Goal: Task Accomplishment & Management: Use online tool/utility

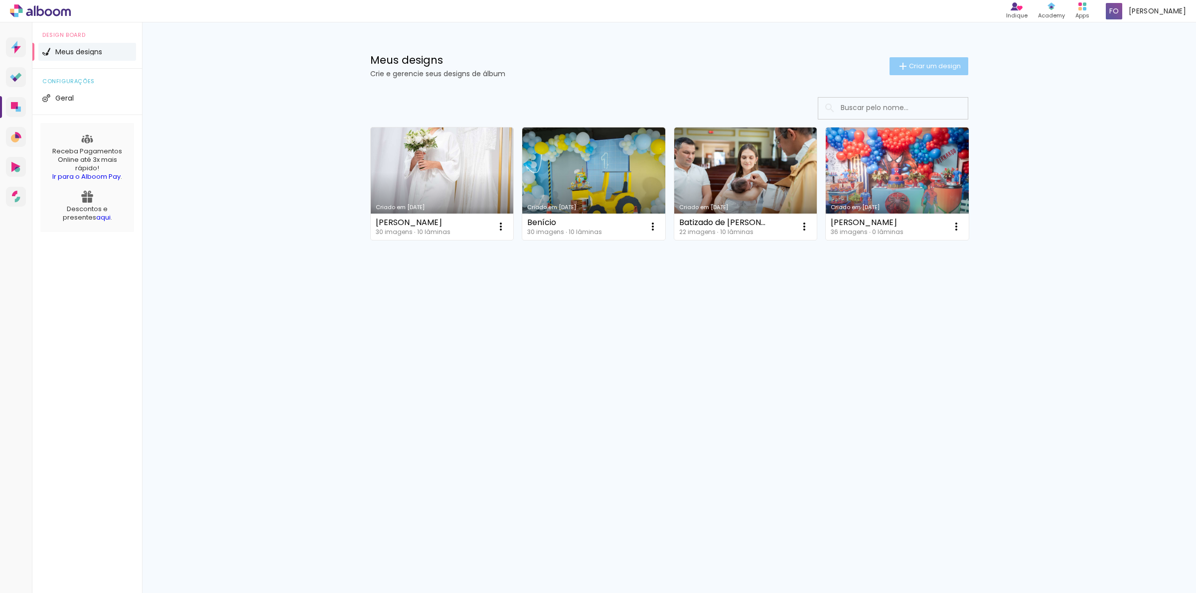
click at [930, 63] on span "Criar um design" at bounding box center [935, 66] width 52 height 6
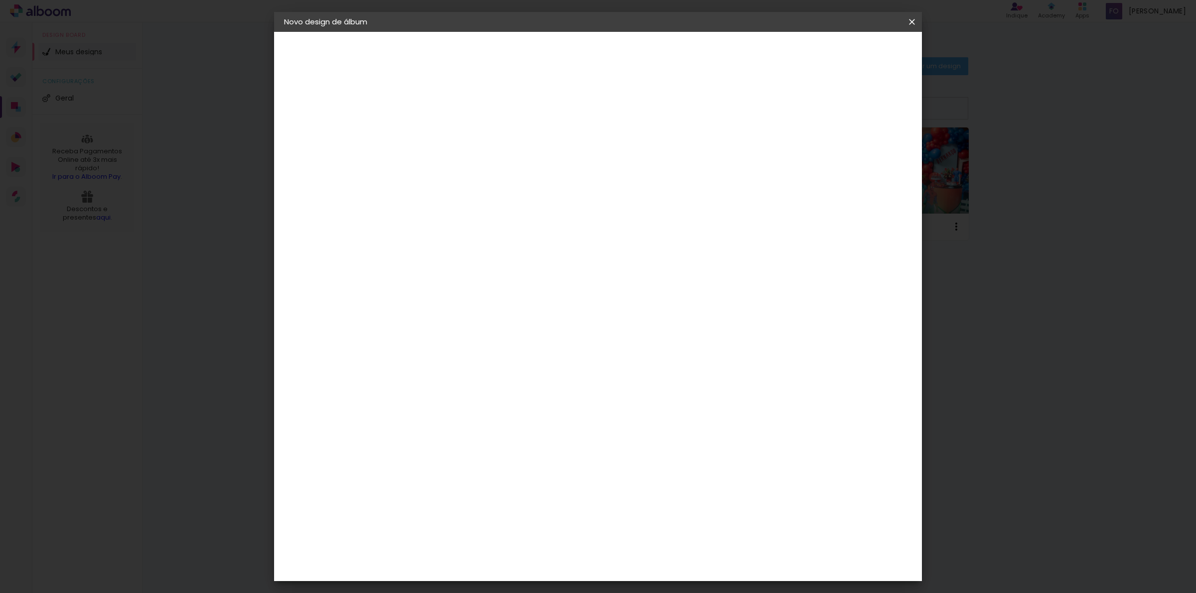
click at [447, 132] on input at bounding box center [447, 133] width 0 height 15
click at [447, 134] on input at bounding box center [447, 133] width 0 height 15
type input "Casamento de [PERSON_NAME] e [PERSON_NAME]"
type paper-input "Casamento de [PERSON_NAME] e [PERSON_NAME]"
click at [0, 0] on slot "Avançar" at bounding box center [0, 0] width 0 height 0
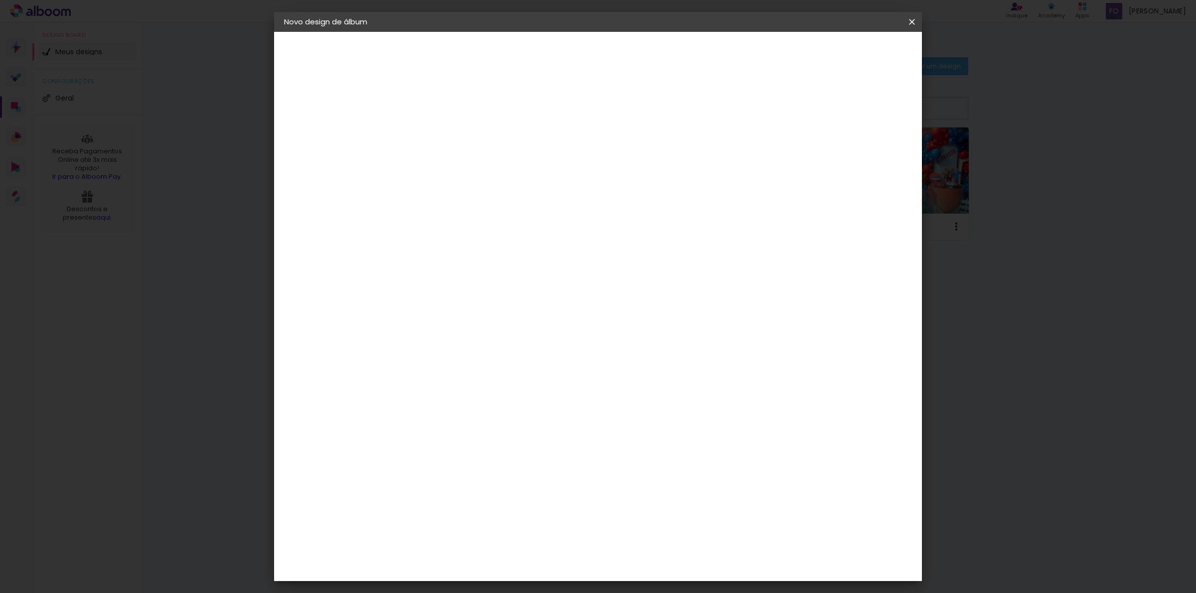
click at [487, 196] on div at bounding box center [472, 196] width 101 height 1
type input "u"
click at [476, 402] on div "ArtCollor" at bounding box center [458, 406] width 36 height 8
click at [634, 151] on paper-item "Tamanho Livre" at bounding box center [586, 152] width 96 height 22
click at [476, 402] on div "ArtCollor" at bounding box center [458, 406] width 36 height 8
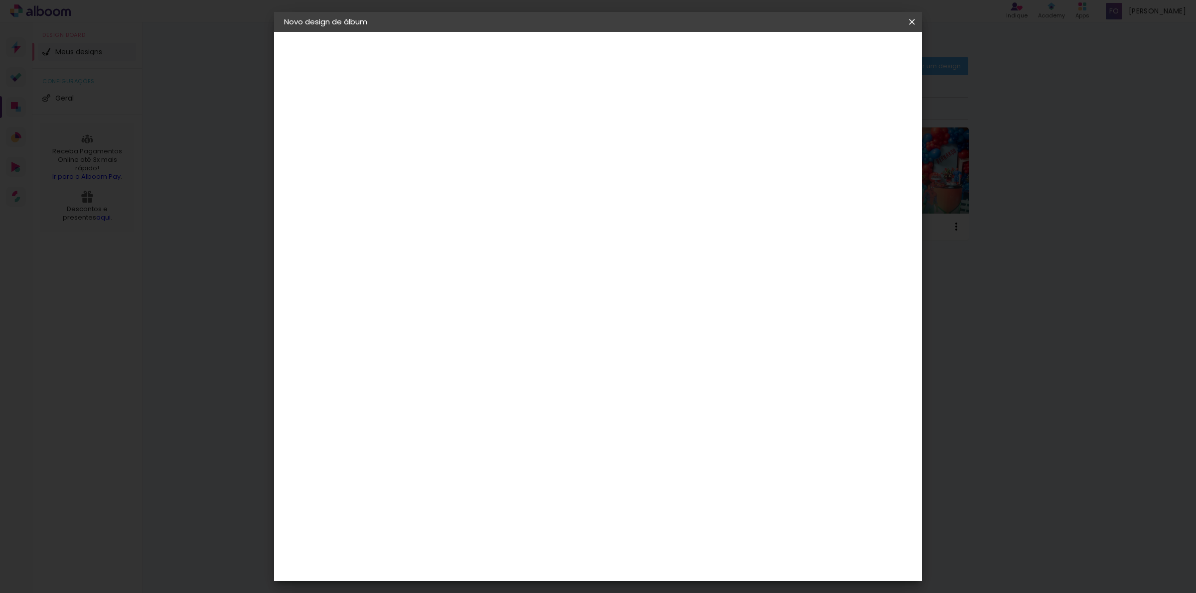
click at [476, 402] on div "ArtCollor" at bounding box center [458, 406] width 36 height 8
click at [522, 397] on paper-item "ArtCollor" at bounding box center [473, 406] width 108 height 22
click at [0, 0] on slot "Avançar" at bounding box center [0, 0] width 0 height 0
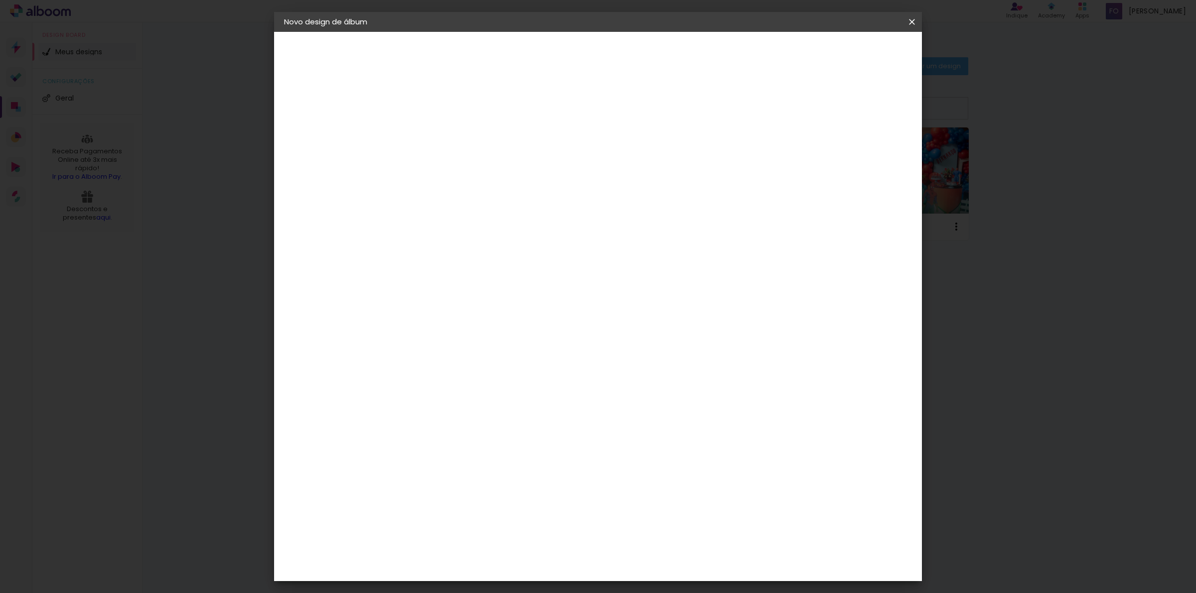
click at [486, 166] on input "text" at bounding box center [466, 173] width 39 height 15
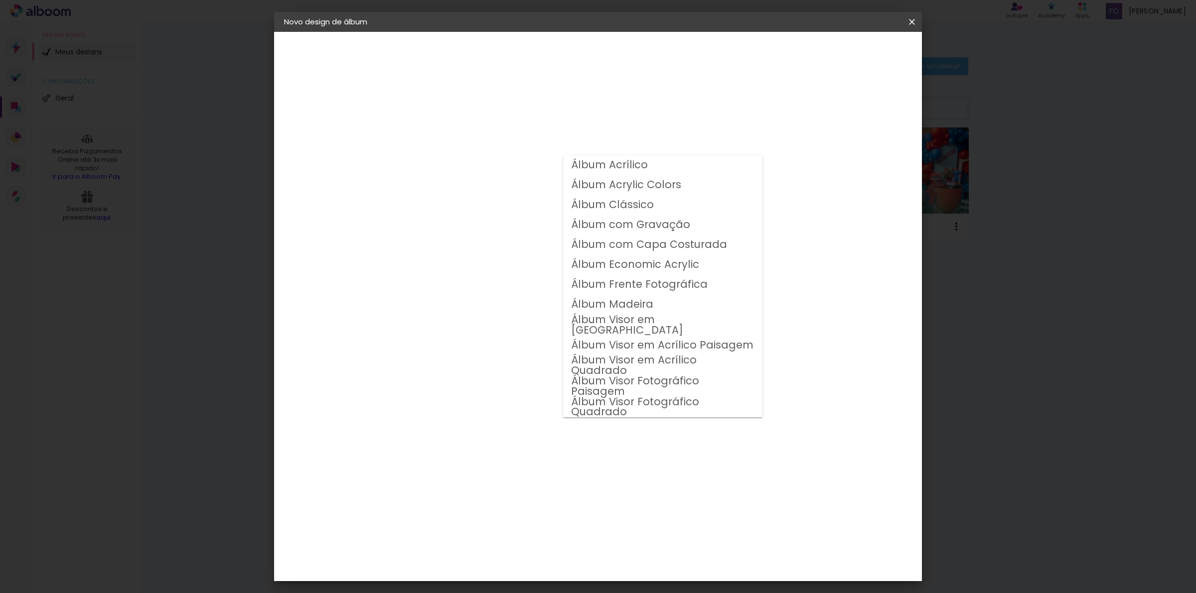
click at [0, 0] on slot "Álbum Clássico" at bounding box center [0, 0] width 0 height 0
type input "Álbum Clássico"
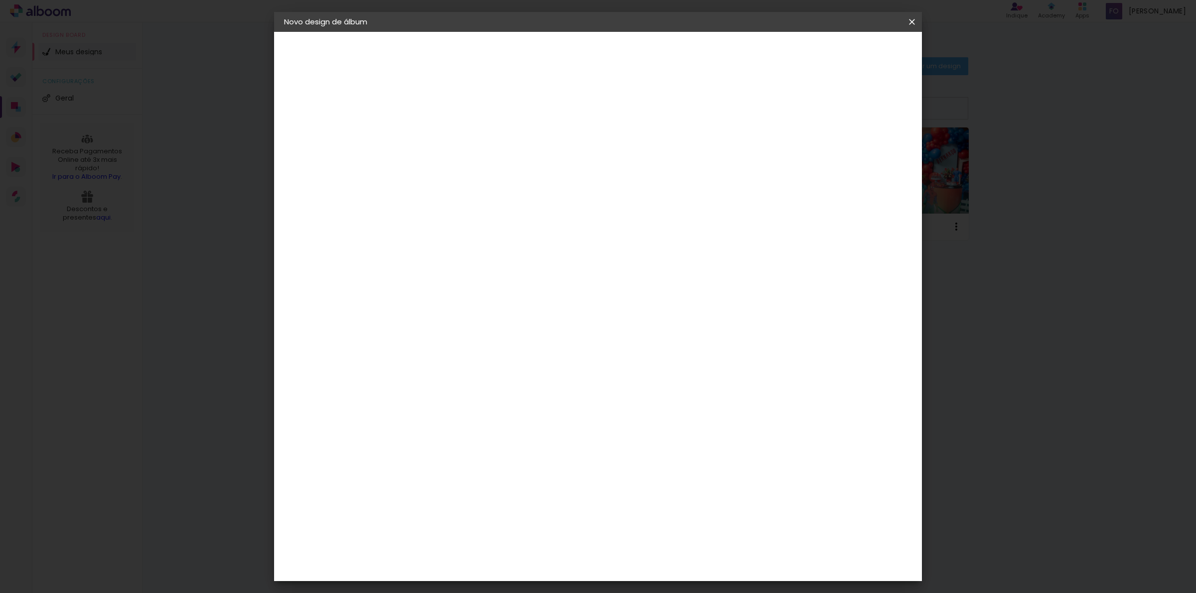
click at [551, 391] on span "20 × 20 cm" at bounding box center [532, 401] width 37 height 20
click at [0, 0] on slot "Avançar" at bounding box center [0, 0] width 0 height 0
click at [832, 106] on div "Mostrar sangria" at bounding box center [824, 108] width 66 height 12
type paper-checkbox "on"
click at [832, 106] on div "Mostrar sangria" at bounding box center [824, 108] width 66 height 12
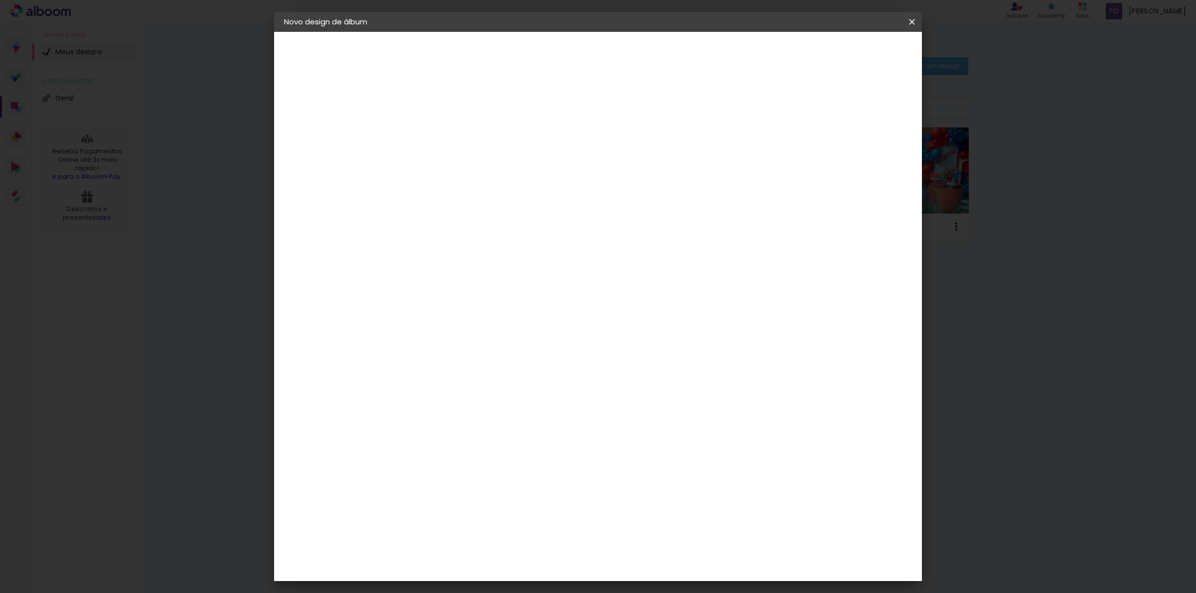
click at [832, 106] on div "Mostrar sangria" at bounding box center [824, 108] width 66 height 12
click at [848, 52] on span "Iniciar design" at bounding box center [824, 52] width 45 height 7
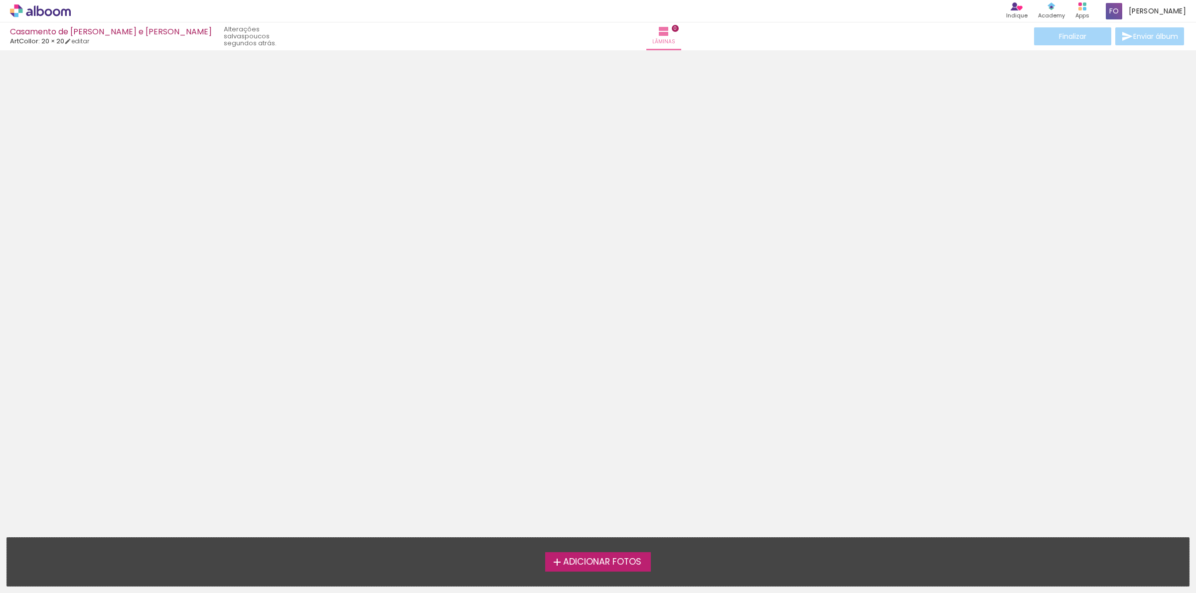
click at [621, 566] on span "Adicionar Fotos" at bounding box center [602, 562] width 78 height 9
click at [0, 0] on input "file" at bounding box center [0, 0] width 0 height 0
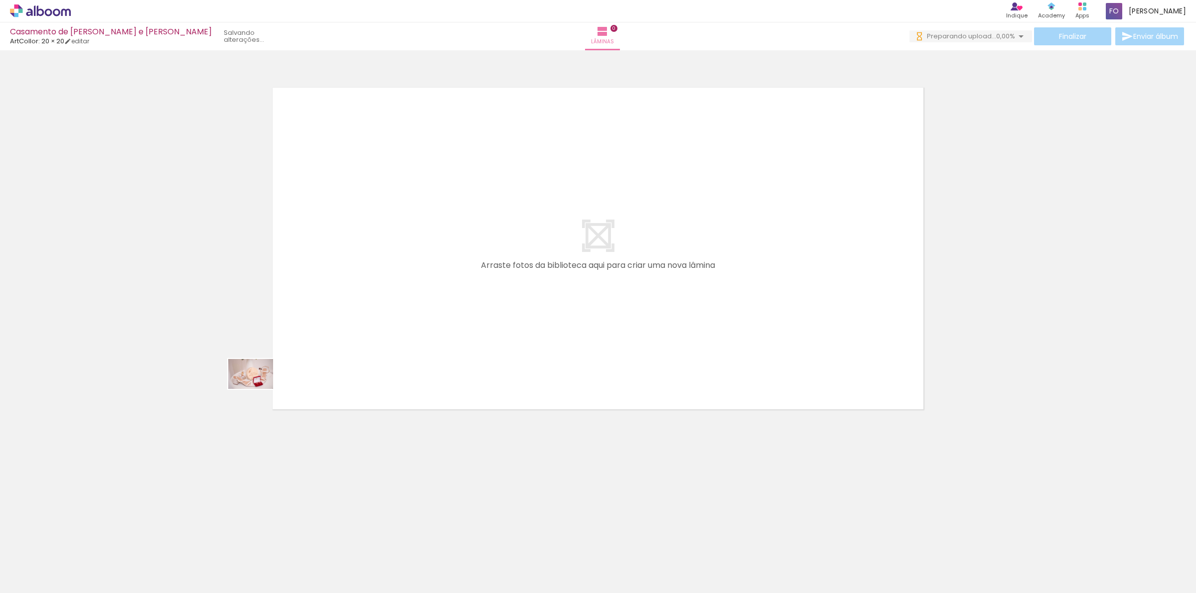
drag, startPoint x: 101, startPoint y: 567, endPoint x: 288, endPoint y: 422, distance: 236.9
click at [375, 238] on quentale-workspace at bounding box center [598, 296] width 1196 height 593
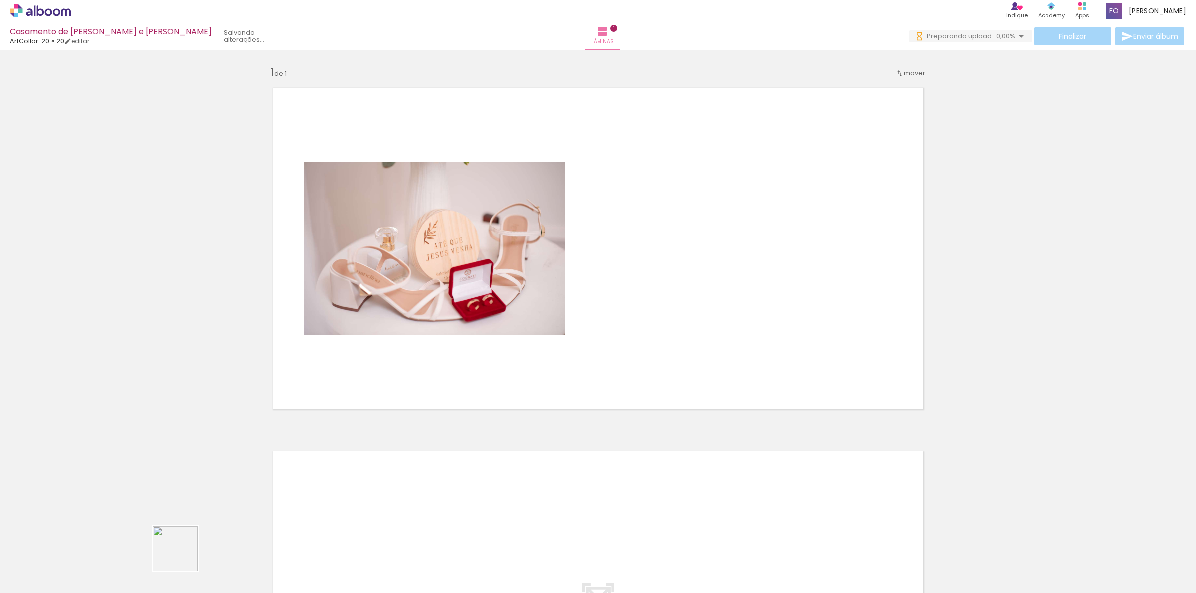
drag, startPoint x: 170, startPoint y: 569, endPoint x: 303, endPoint y: 447, distance: 179.5
click at [410, 344] on quentale-workspace at bounding box center [598, 296] width 1196 height 593
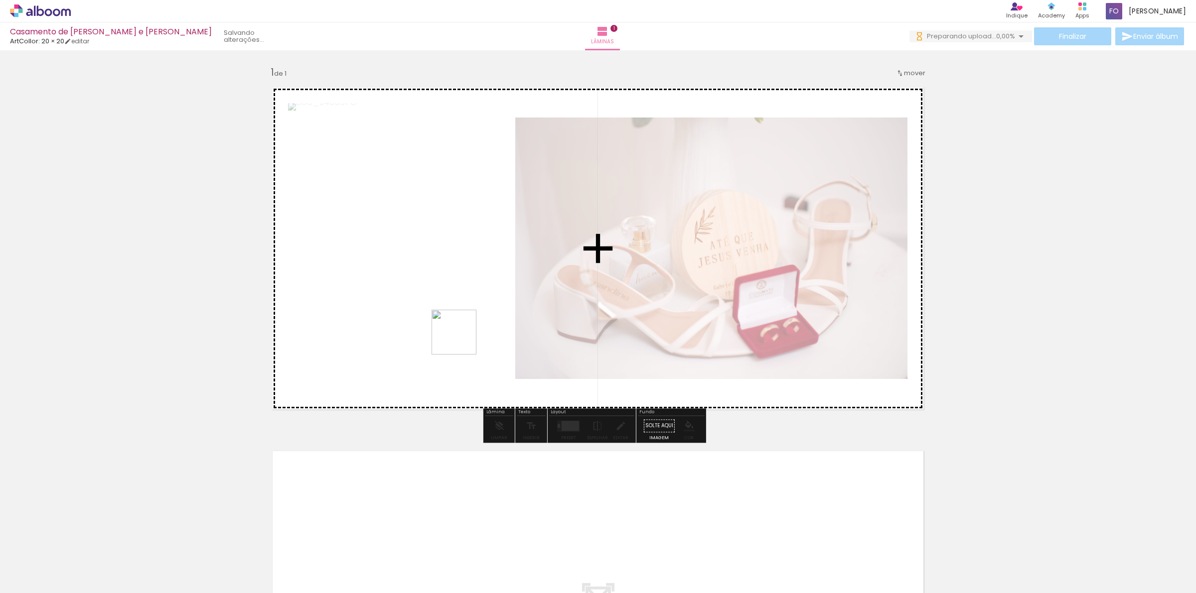
drag, startPoint x: 414, startPoint y: 412, endPoint x: 471, endPoint y: 311, distance: 115.6
click at [471, 311] on quentale-workspace at bounding box center [598, 296] width 1196 height 593
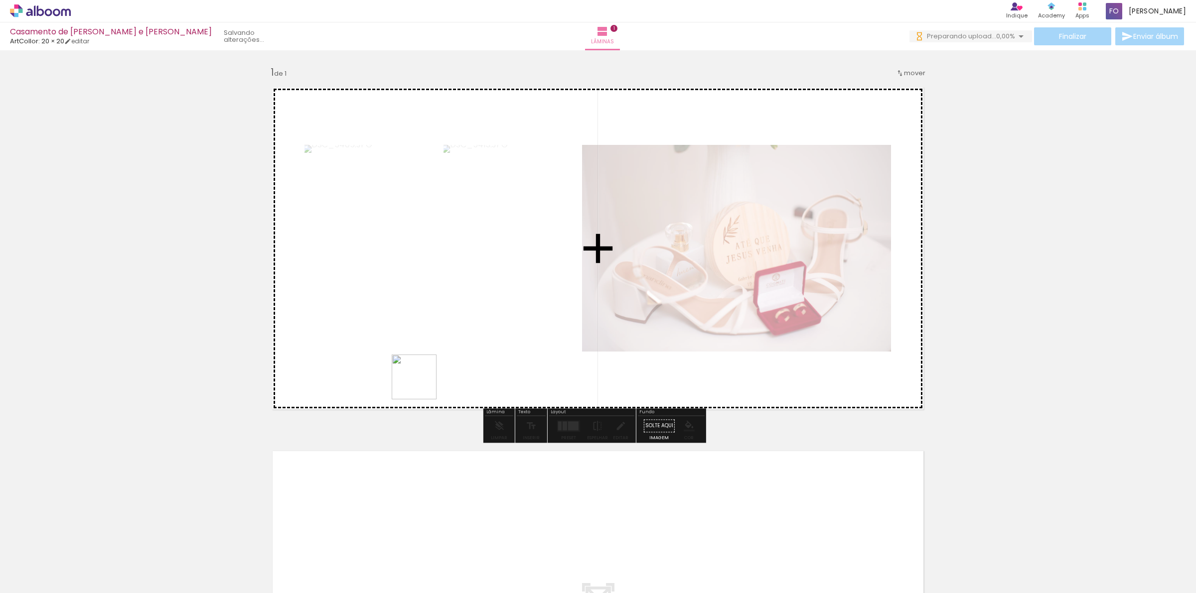
drag, startPoint x: 276, startPoint y: 576, endPoint x: 537, endPoint y: 446, distance: 291.7
click at [427, 379] on quentale-workspace at bounding box center [598, 296] width 1196 height 593
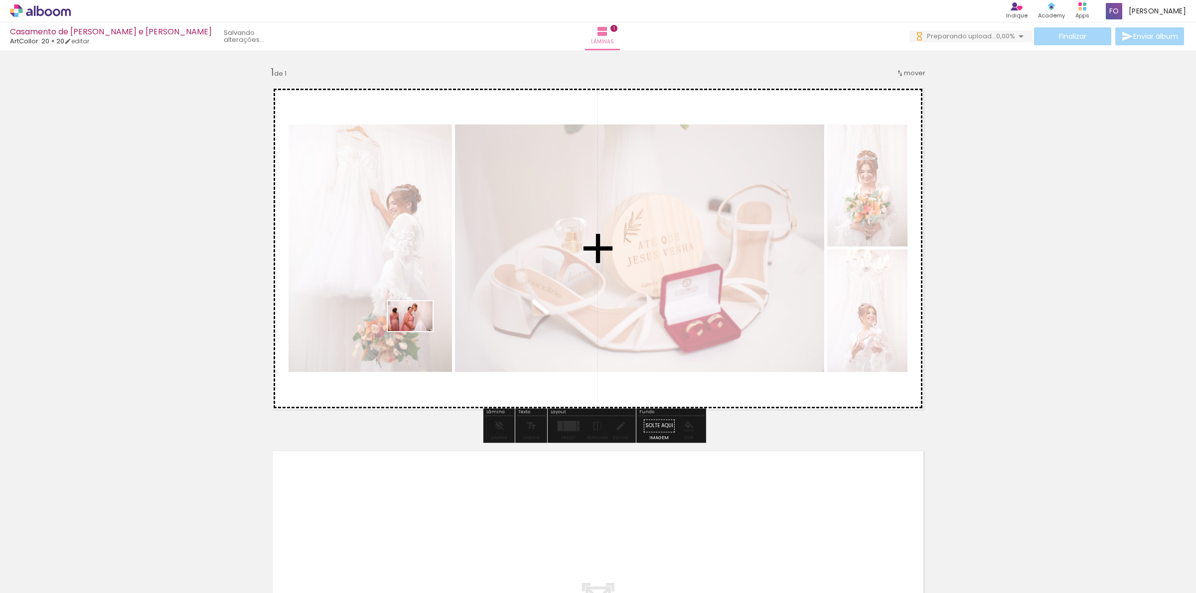
drag, startPoint x: 321, startPoint y: 571, endPoint x: 418, endPoint y: 331, distance: 257.8
click at [418, 331] on quentale-workspace at bounding box center [598, 296] width 1196 height 593
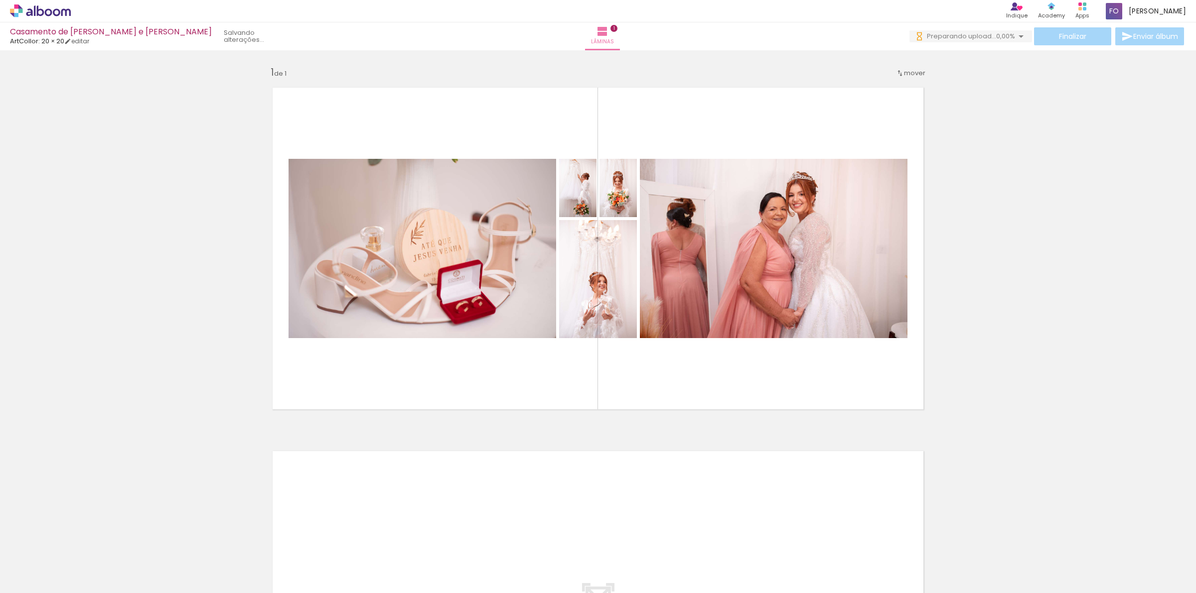
click at [978, 327] on div "Inserir lâmina 1 de 1" at bounding box center [598, 418] width 1196 height 728
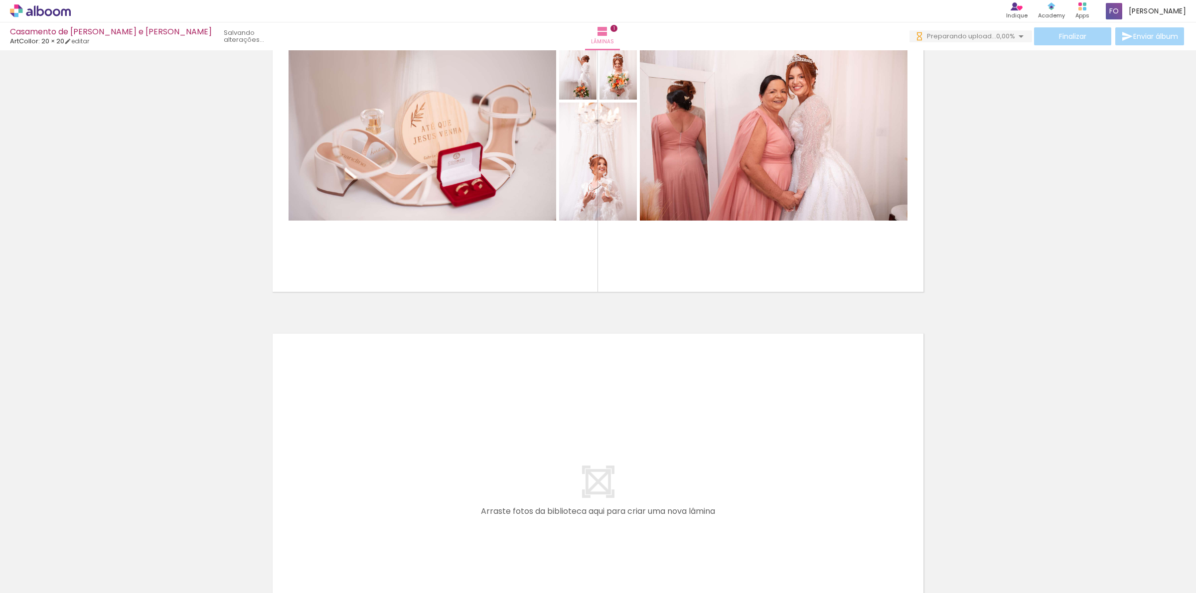
scroll to position [125, 0]
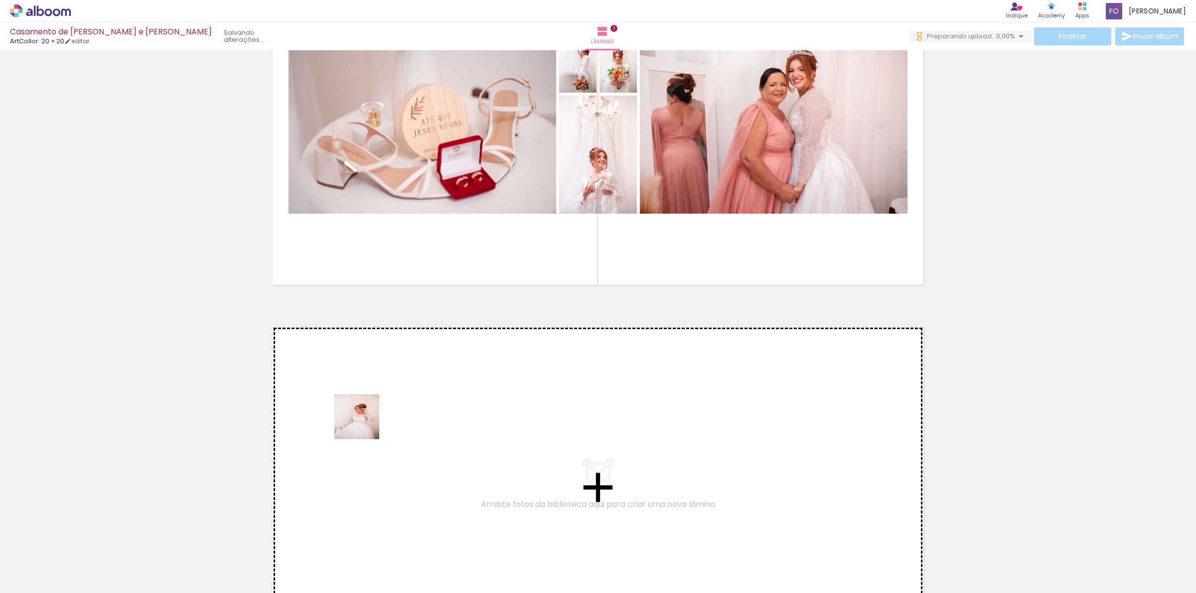
drag, startPoint x: 384, startPoint y: 566, endPoint x: 364, endPoint y: 423, distance: 144.8
click at [364, 423] on quentale-workspace at bounding box center [598, 296] width 1196 height 593
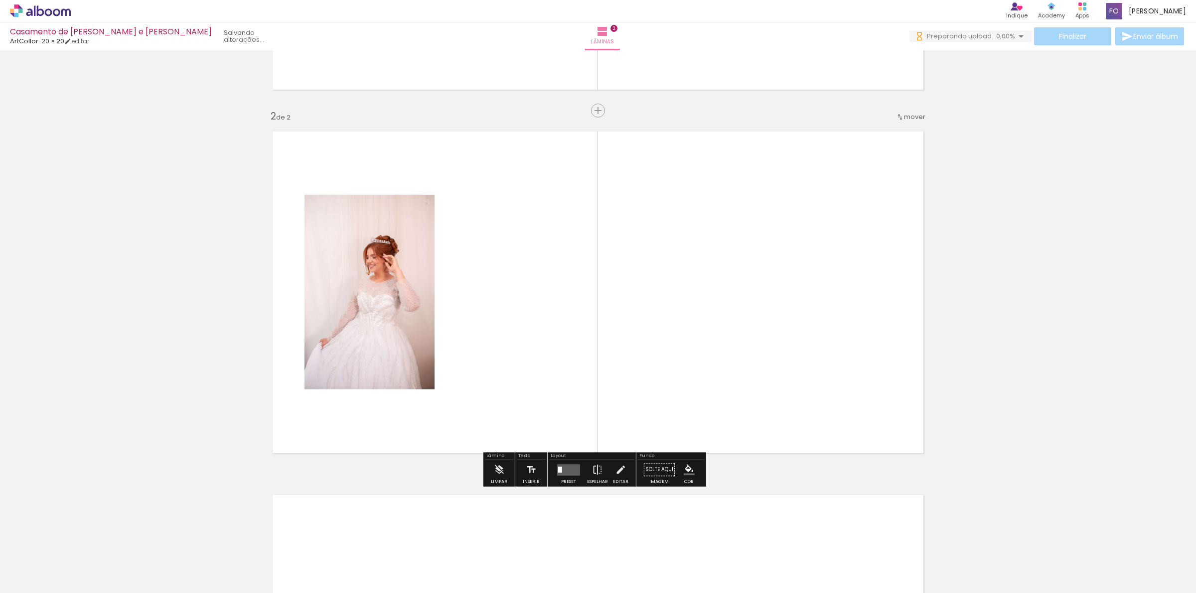
scroll to position [321, 0]
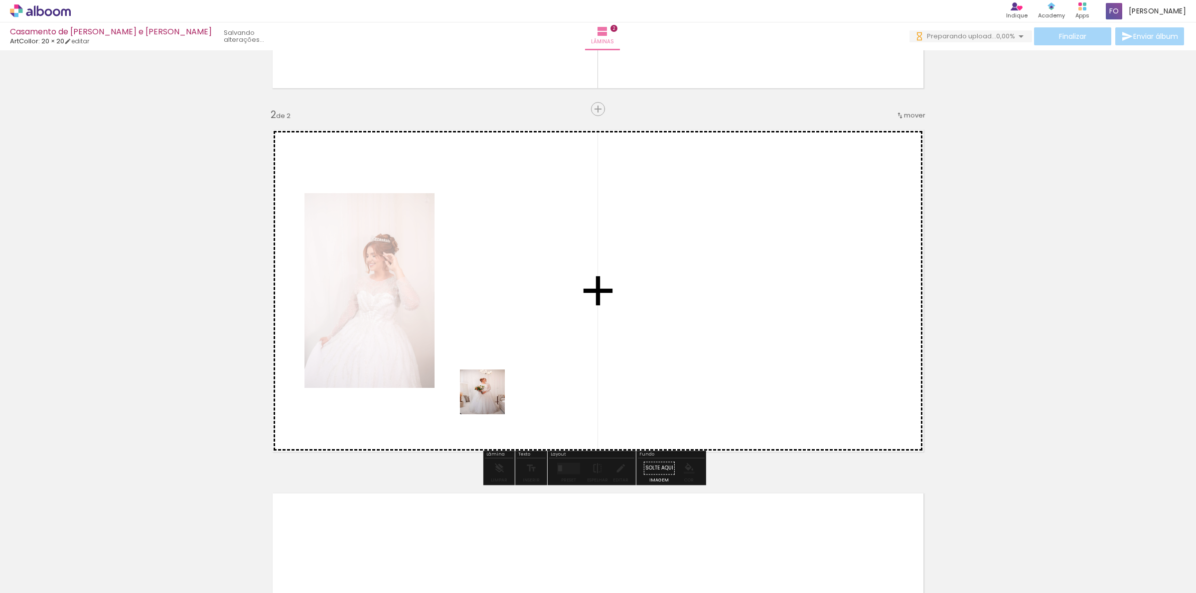
drag, startPoint x: 444, startPoint y: 577, endPoint x: 487, endPoint y: 483, distance: 103.0
click at [505, 339] on quentale-workspace at bounding box center [598, 296] width 1196 height 593
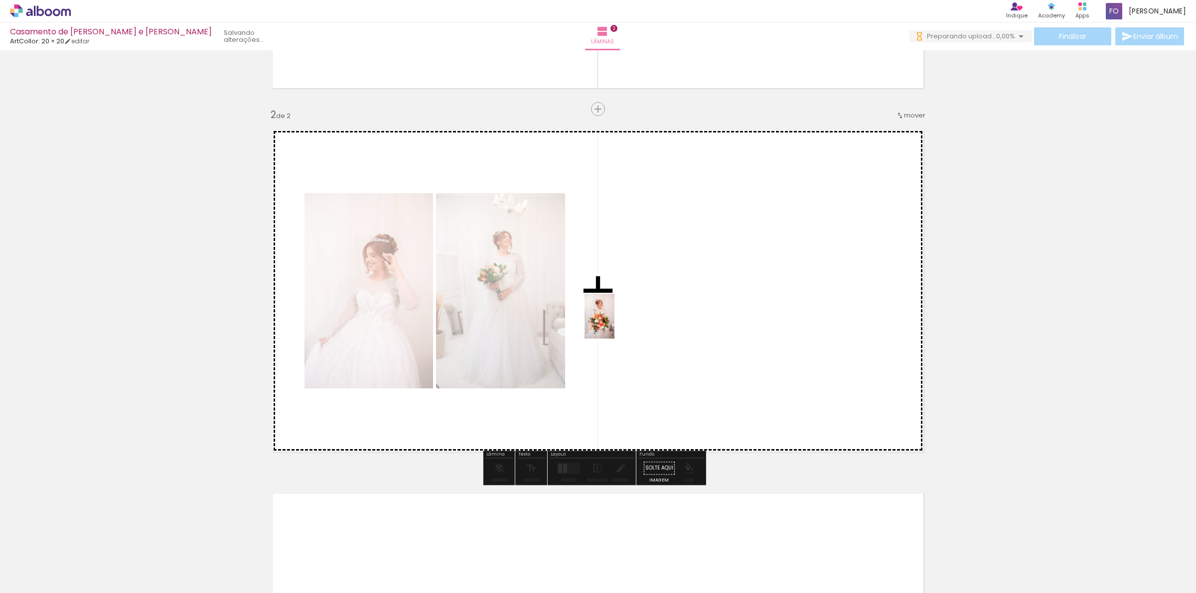
drag, startPoint x: 486, startPoint y: 566, endPoint x: 614, endPoint y: 324, distance: 273.9
click at [614, 324] on quentale-workspace at bounding box center [598, 296] width 1196 height 593
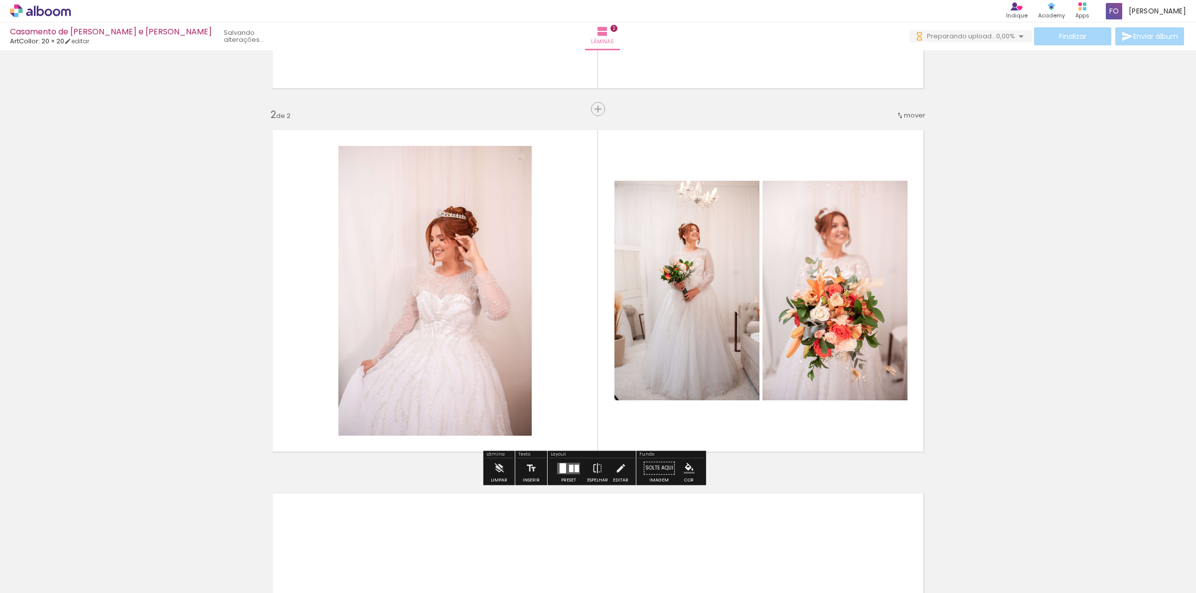
click at [1009, 294] on div "Inserir lâmina 1 de 2 Inserir lâmina 2 de 2" at bounding box center [598, 278] width 1196 height 1092
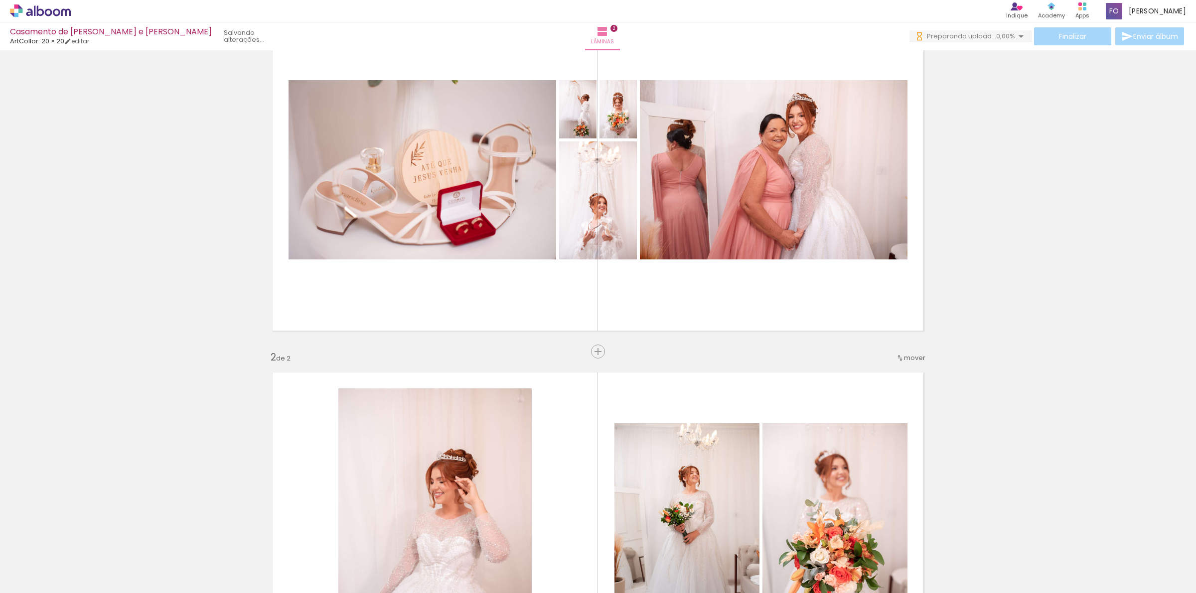
scroll to position [0, 0]
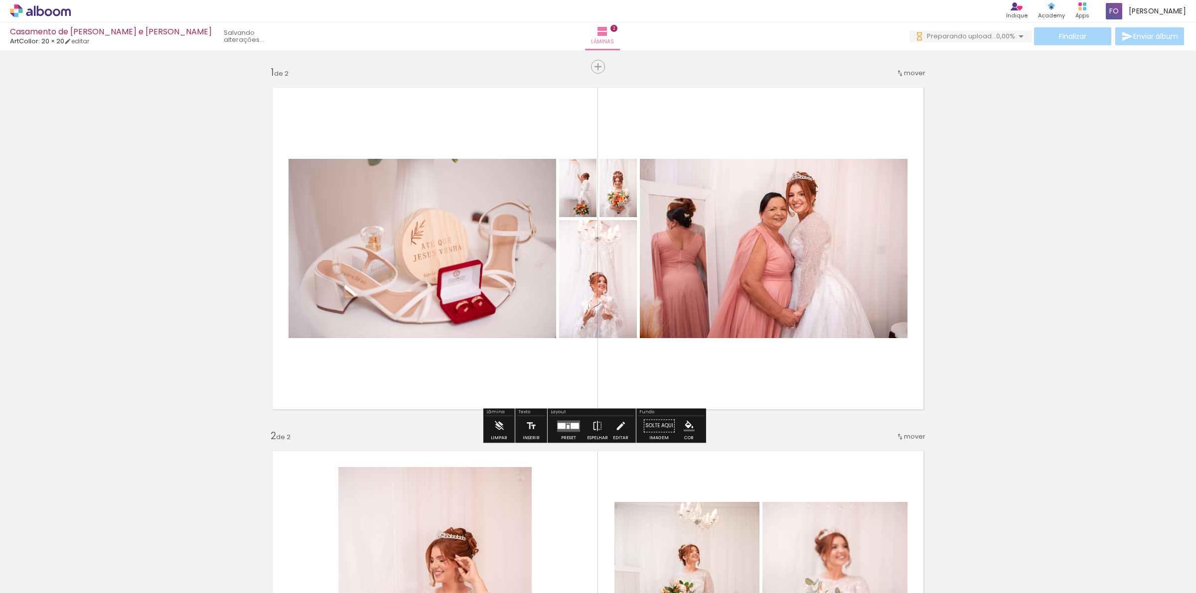
click at [617, 203] on quentale-photo at bounding box center [617, 188] width 37 height 58
click at [626, 210] on quentale-photo at bounding box center [617, 188] width 37 height 58
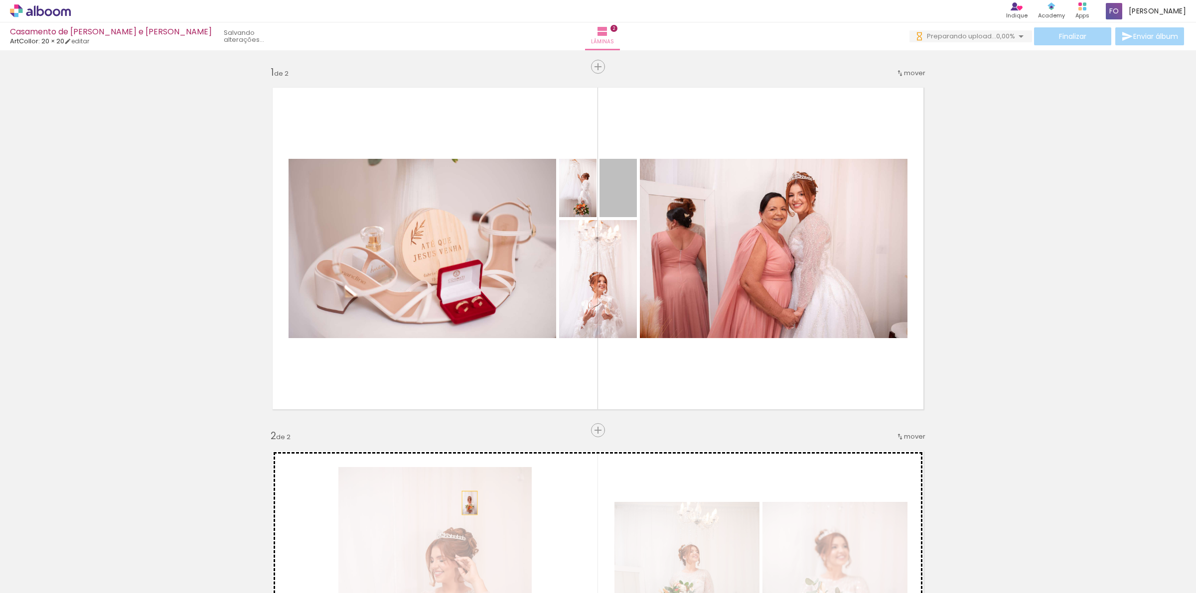
drag, startPoint x: 626, startPoint y: 210, endPoint x: 465, endPoint y: 503, distance: 334.3
click at [465, 503] on div "Inserir lâmina 1 de 2 Inserir lâmina 2 de 2" at bounding box center [598, 600] width 1196 height 1092
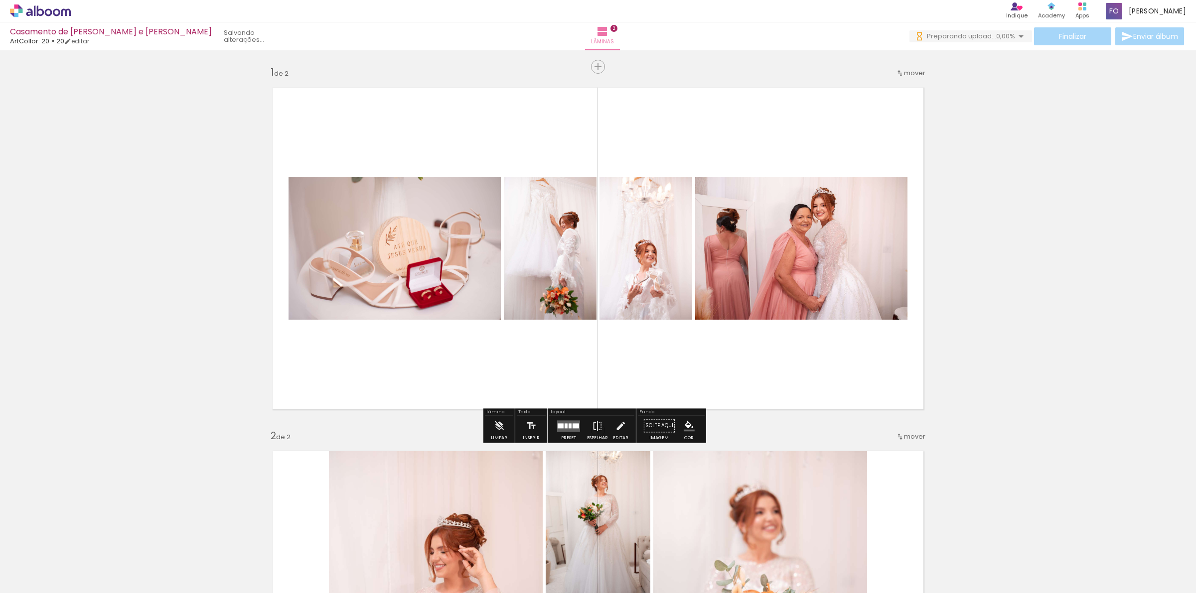
click at [1049, 306] on div "Inserir lâmina 1 de 2 Inserir lâmina 2 de 2" at bounding box center [598, 600] width 1196 height 1092
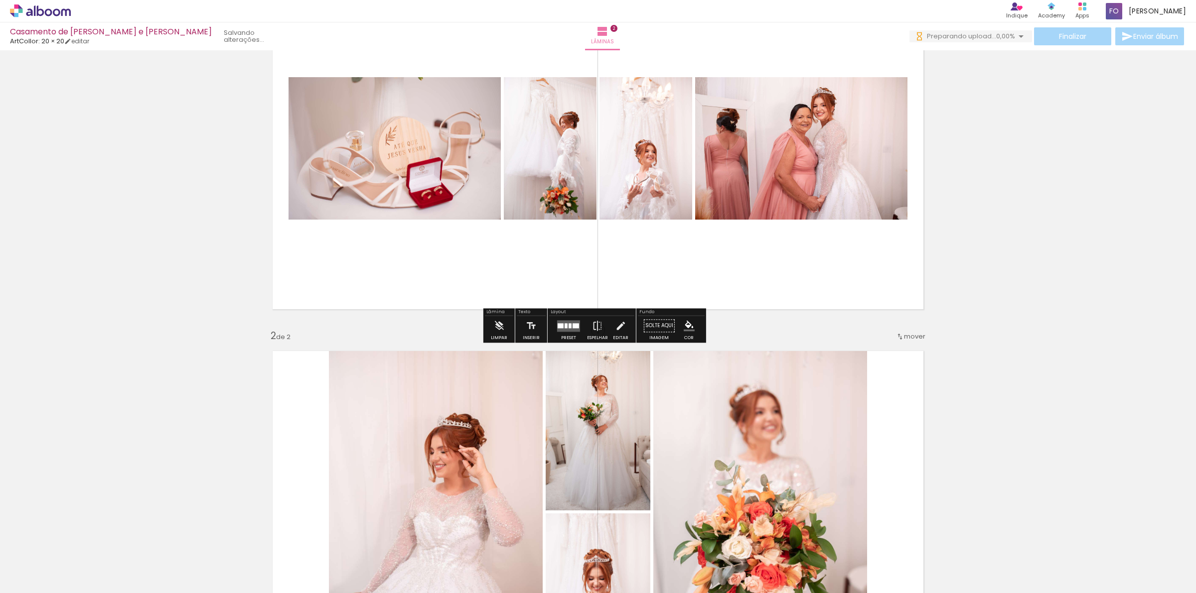
scroll to position [187, 0]
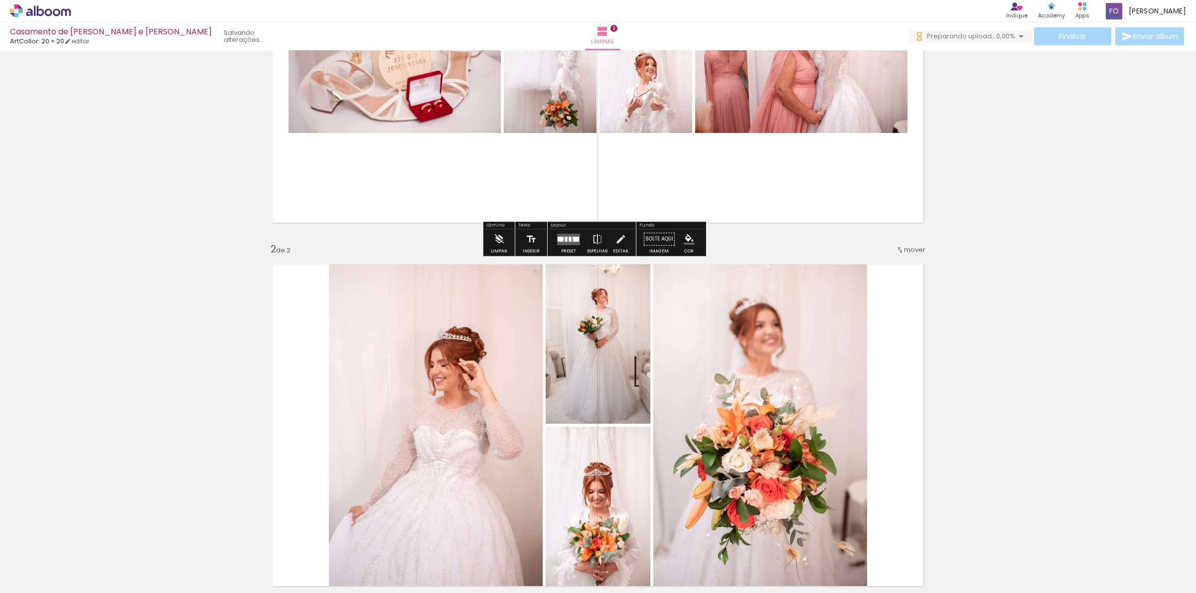
click at [1045, 310] on div "Inserir lâmina 1 de 2 Inserir lâmina 2 de 2" at bounding box center [598, 413] width 1196 height 1092
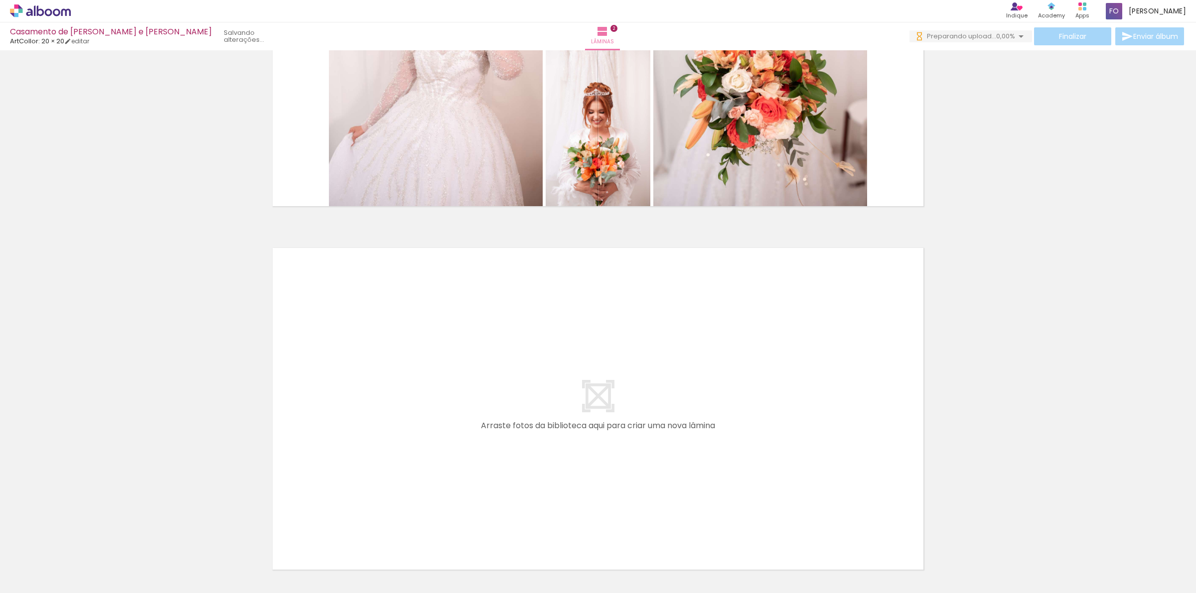
scroll to position [623, 0]
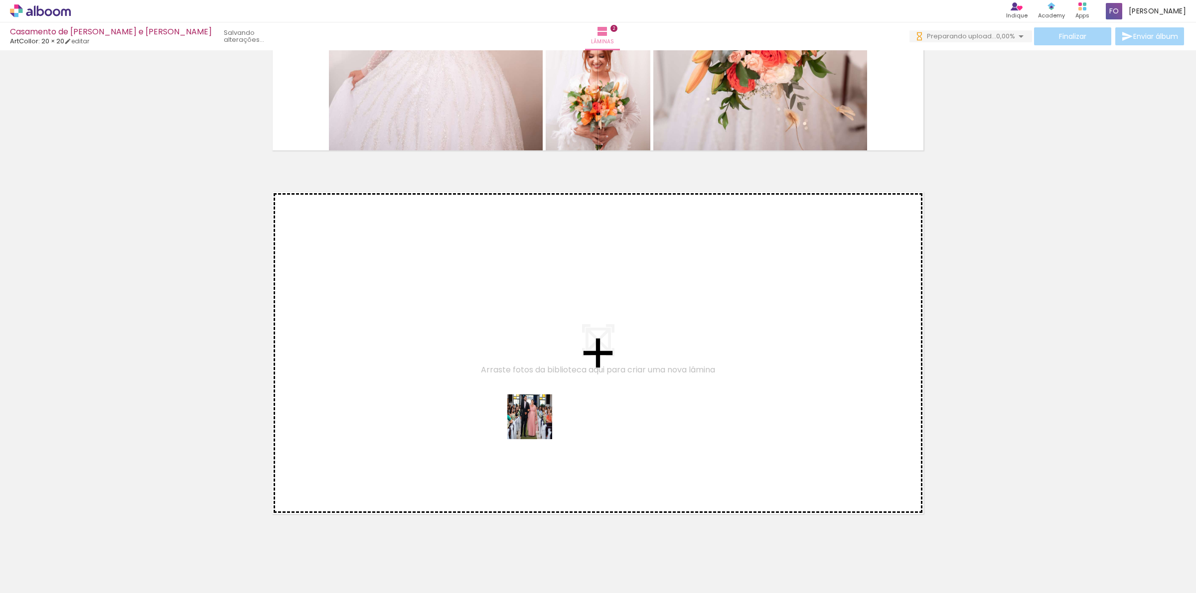
drag, startPoint x: 546, startPoint y: 566, endPoint x: 537, endPoint y: 425, distance: 141.8
click at [537, 425] on quentale-workspace at bounding box center [598, 296] width 1196 height 593
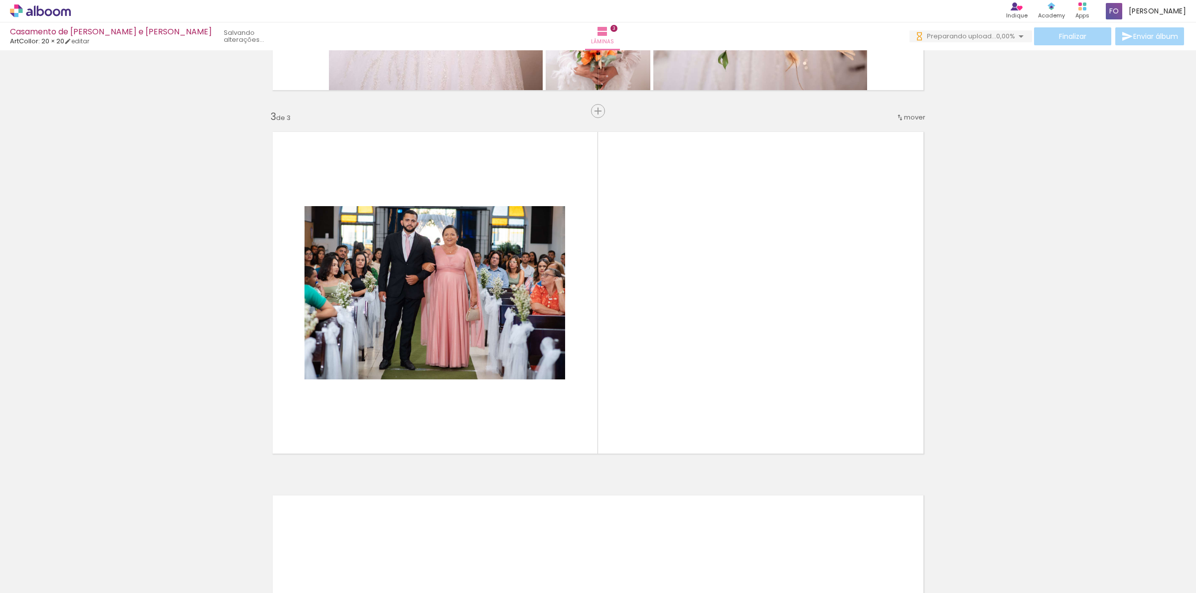
scroll to position [685, 0]
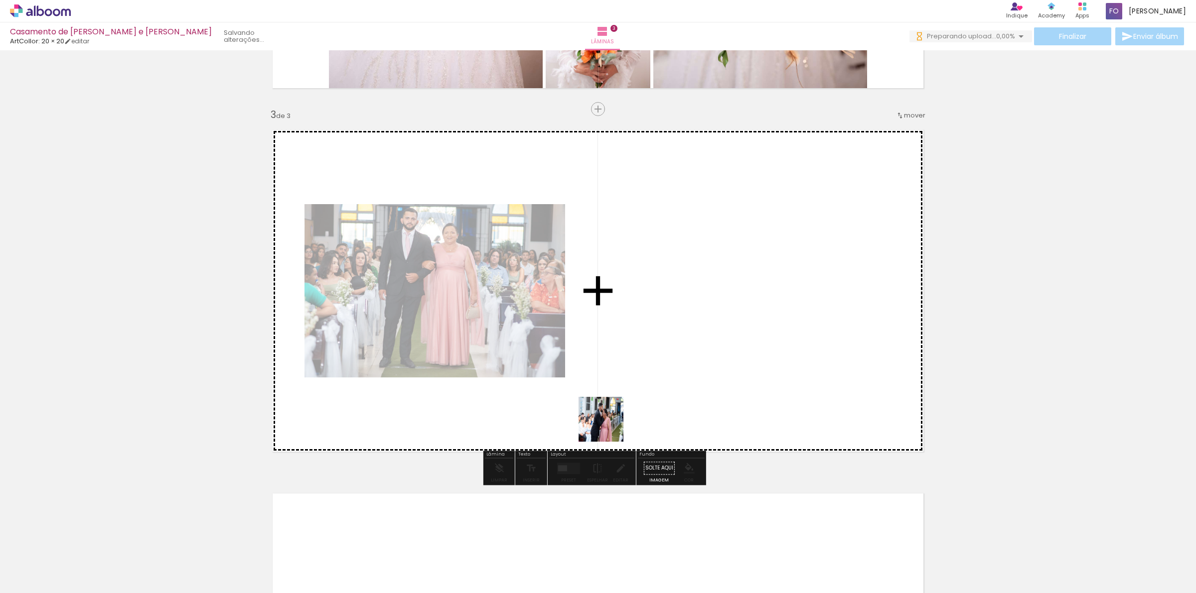
drag, startPoint x: 609, startPoint y: 574, endPoint x: 641, endPoint y: 489, distance: 90.5
click at [614, 373] on quentale-workspace at bounding box center [598, 296] width 1196 height 593
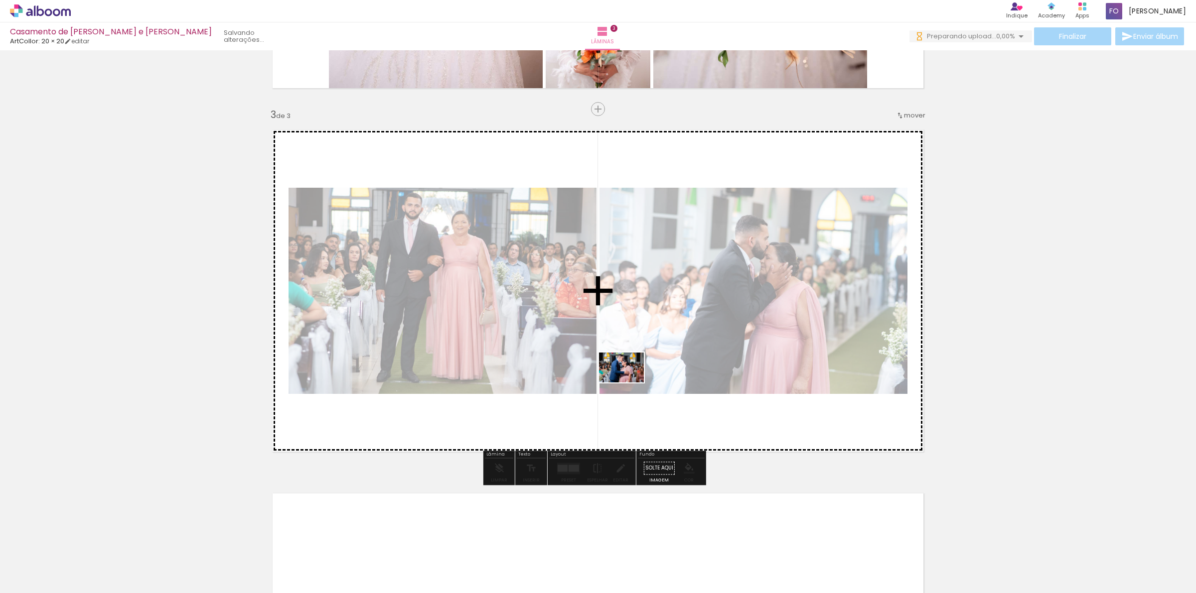
drag, startPoint x: 658, startPoint y: 566, endPoint x: 629, endPoint y: 383, distance: 185.6
click at [629, 383] on quentale-workspace at bounding box center [598, 296] width 1196 height 593
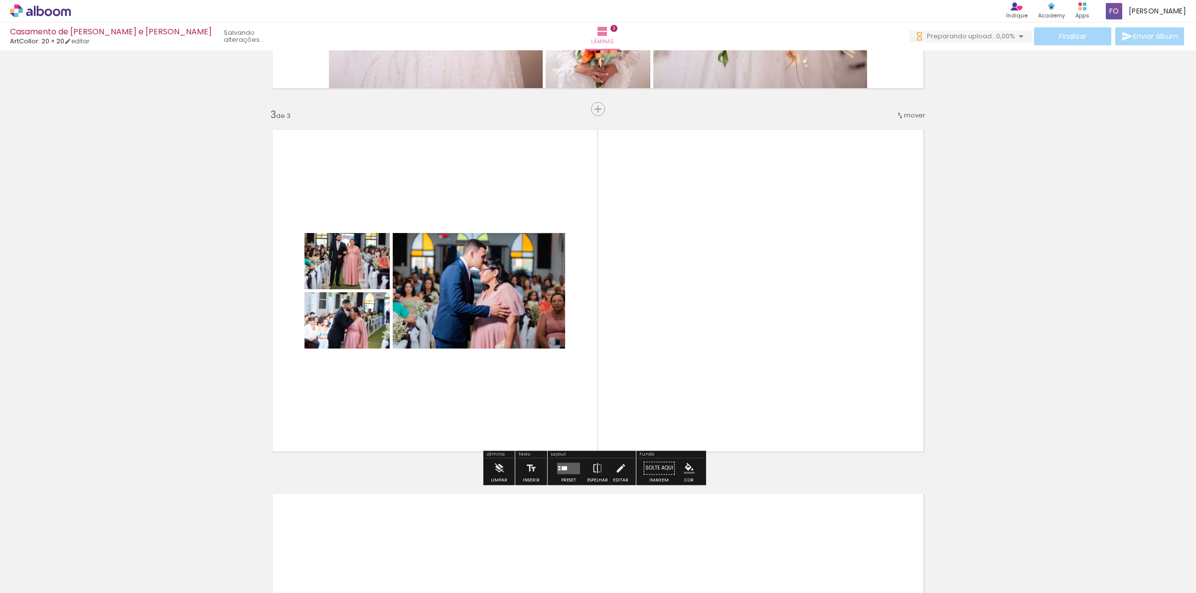
click at [1014, 314] on div "Inserir lâmina 1 de 3 Inserir lâmina 2 de 3 Inserir lâmina 3 de 3" at bounding box center [598, 96] width 1196 height 1455
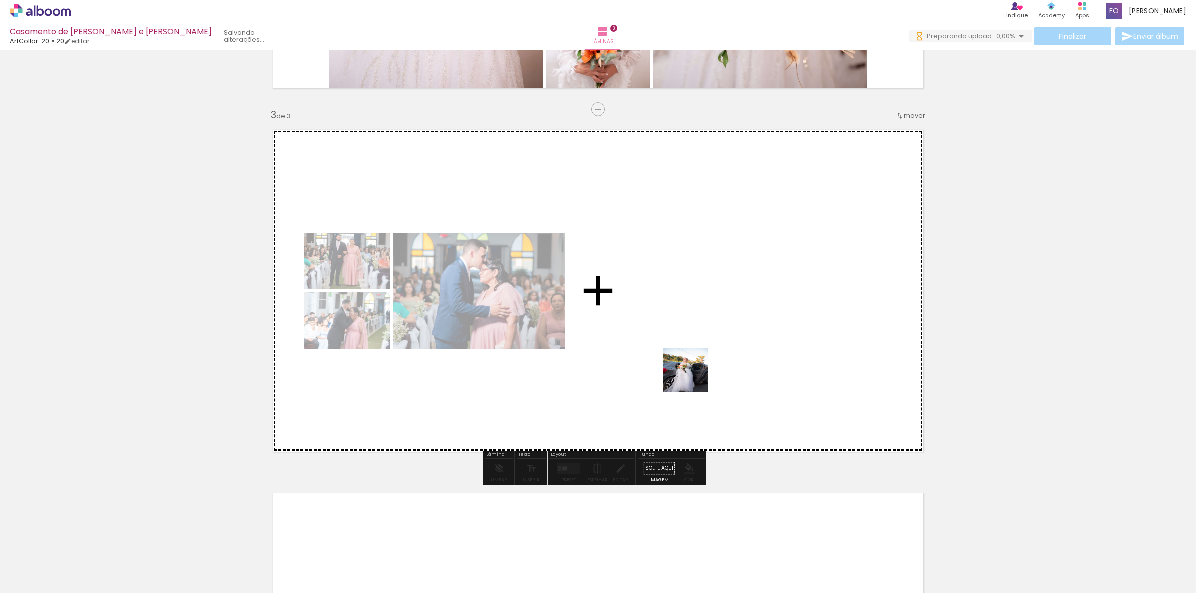
drag, startPoint x: 718, startPoint y: 573, endPoint x: 726, endPoint y: 449, distance: 124.3
click at [682, 325] on quentale-workspace at bounding box center [598, 296] width 1196 height 593
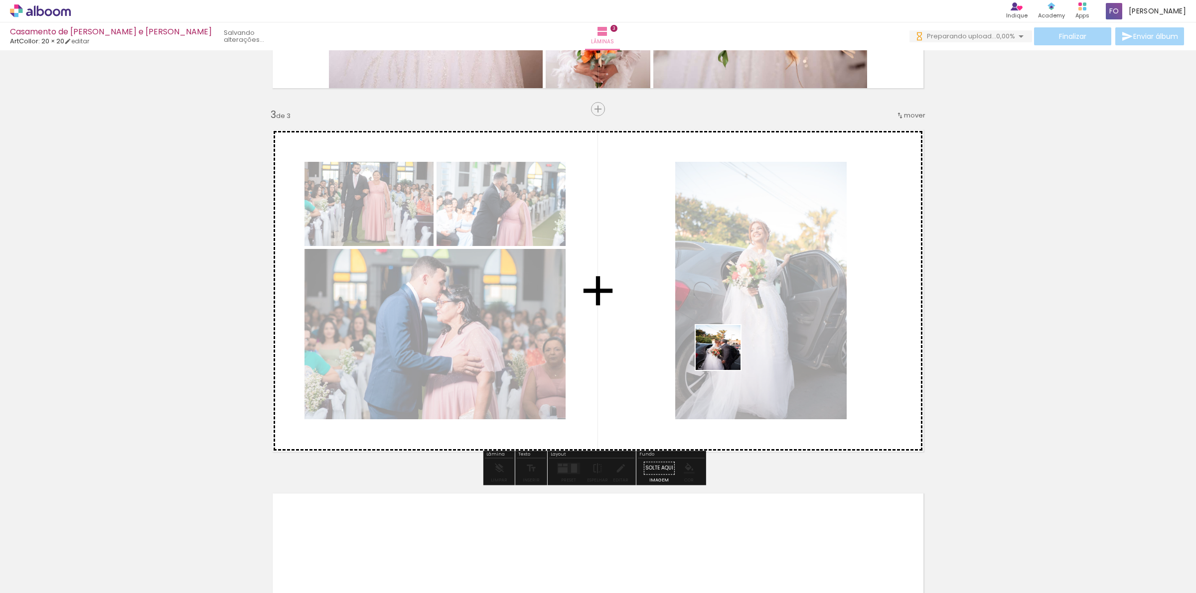
drag, startPoint x: 775, startPoint y: 578, endPoint x: 725, endPoint y: 355, distance: 228.1
click at [725, 355] on quentale-workspace at bounding box center [598, 296] width 1196 height 593
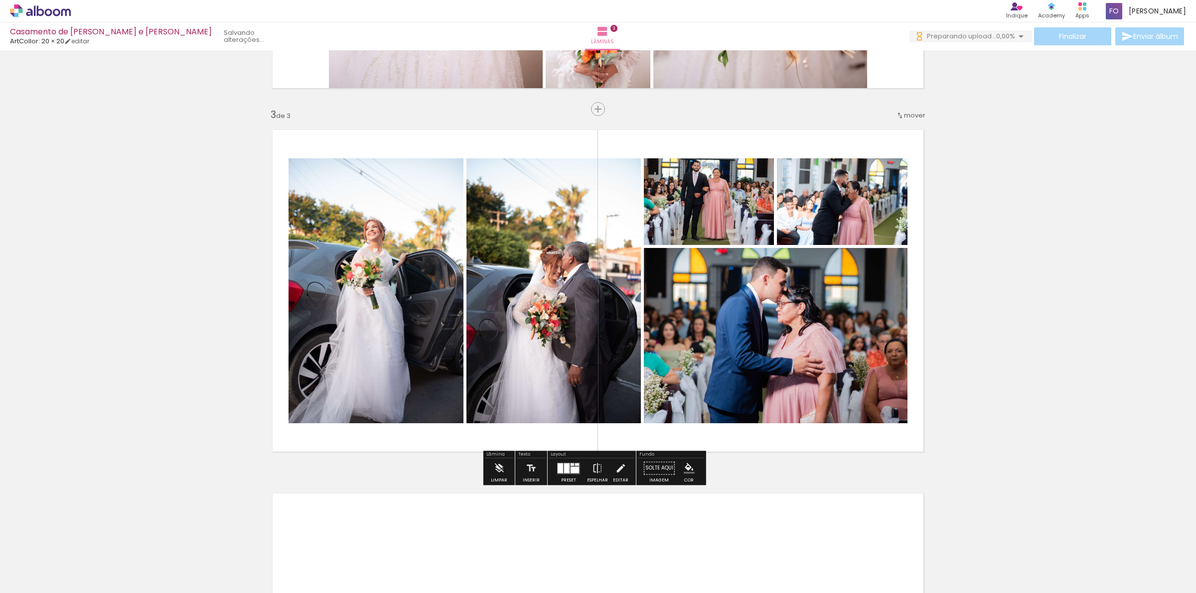
click at [1030, 327] on div "Inserir lâmina 1 de 3 Inserir lâmina 2 de 3 Inserir lâmina 3 de 3" at bounding box center [598, 96] width 1196 height 1455
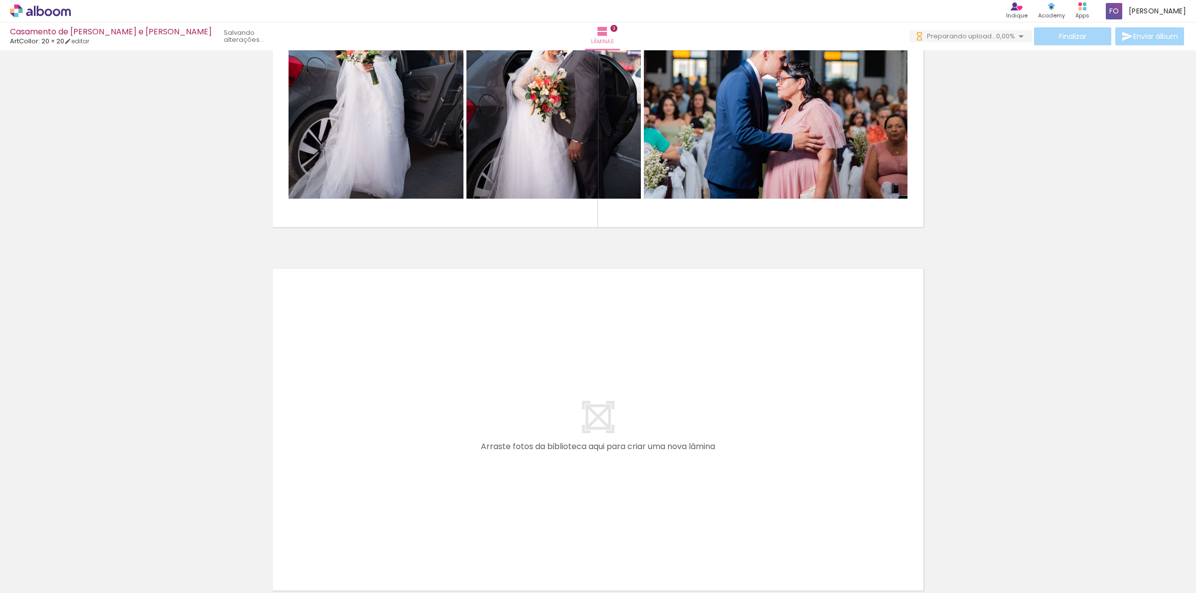
scroll to position [997, 0]
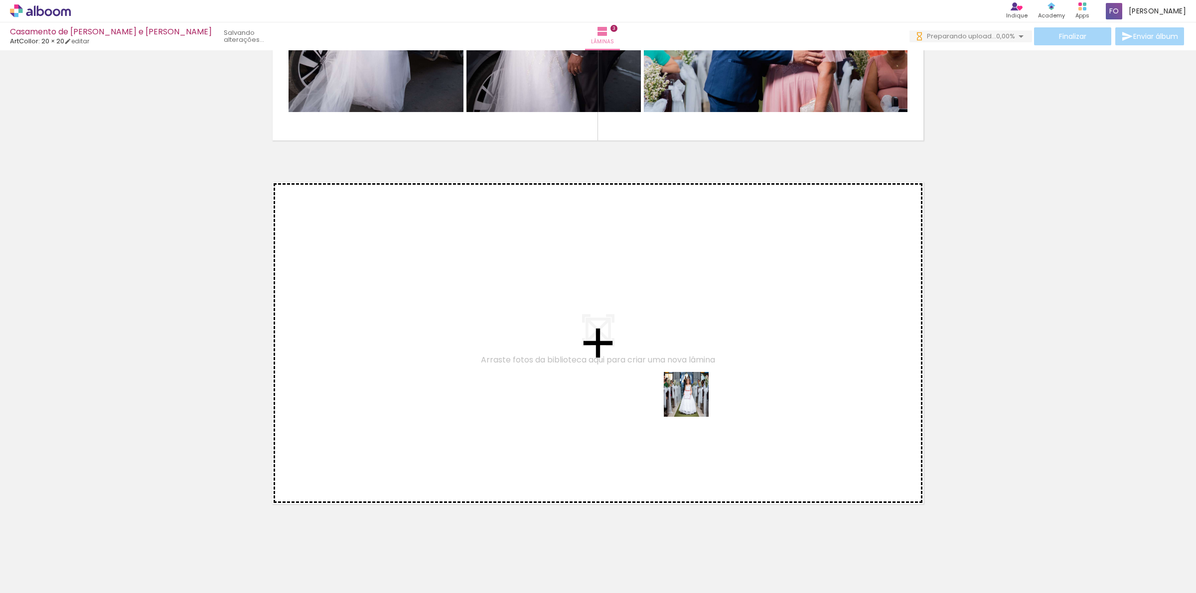
drag, startPoint x: 838, startPoint y: 569, endPoint x: 693, endPoint y: 401, distance: 221.5
click at [693, 401] on quentale-workspace at bounding box center [598, 296] width 1196 height 593
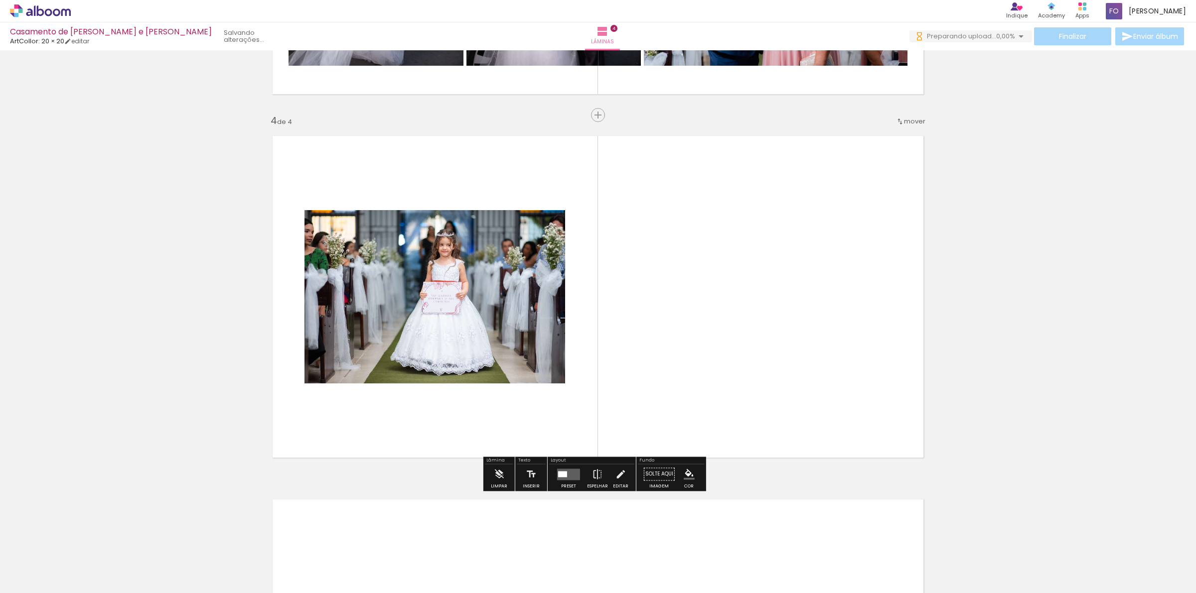
scroll to position [1049, 0]
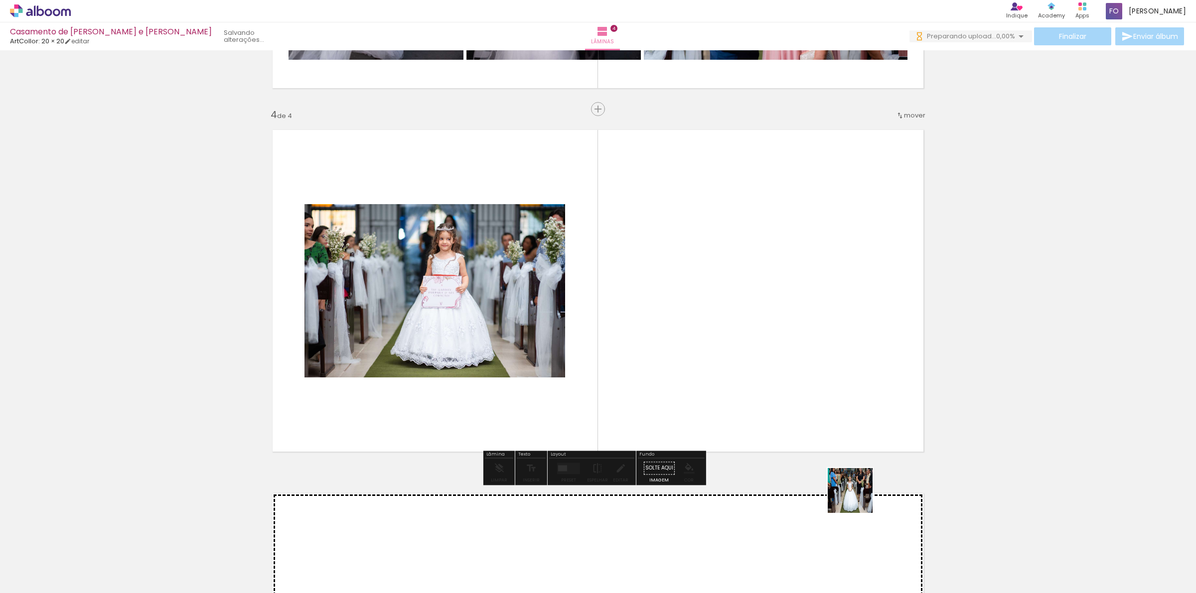
drag, startPoint x: 873, startPoint y: 523, endPoint x: 744, endPoint y: 365, distance: 204.0
click at [744, 365] on quentale-workspace at bounding box center [598, 296] width 1196 height 593
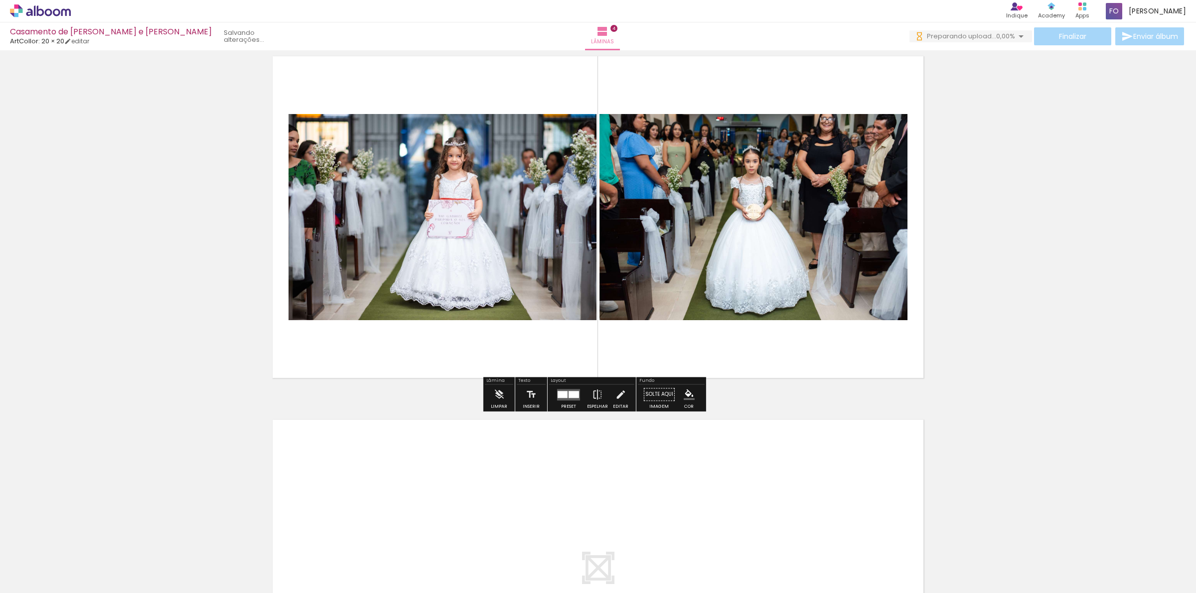
scroll to position [1236, 0]
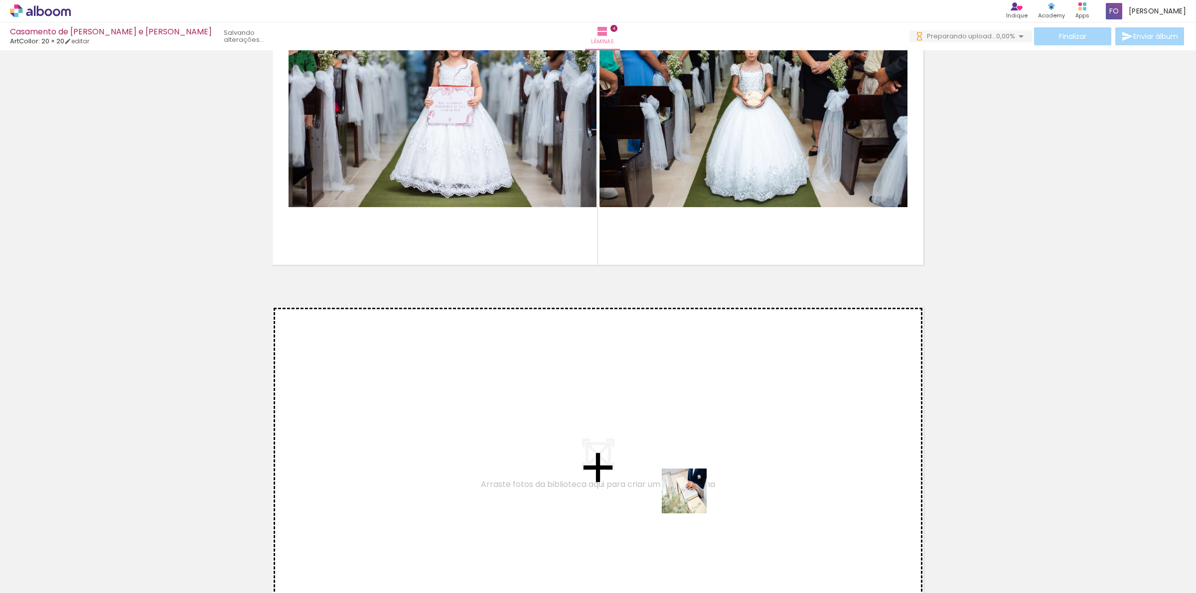
drag, startPoint x: 947, startPoint y: 569, endPoint x: 928, endPoint y: 538, distance: 36.5
click at [649, 492] on quentale-workspace at bounding box center [598, 296] width 1196 height 593
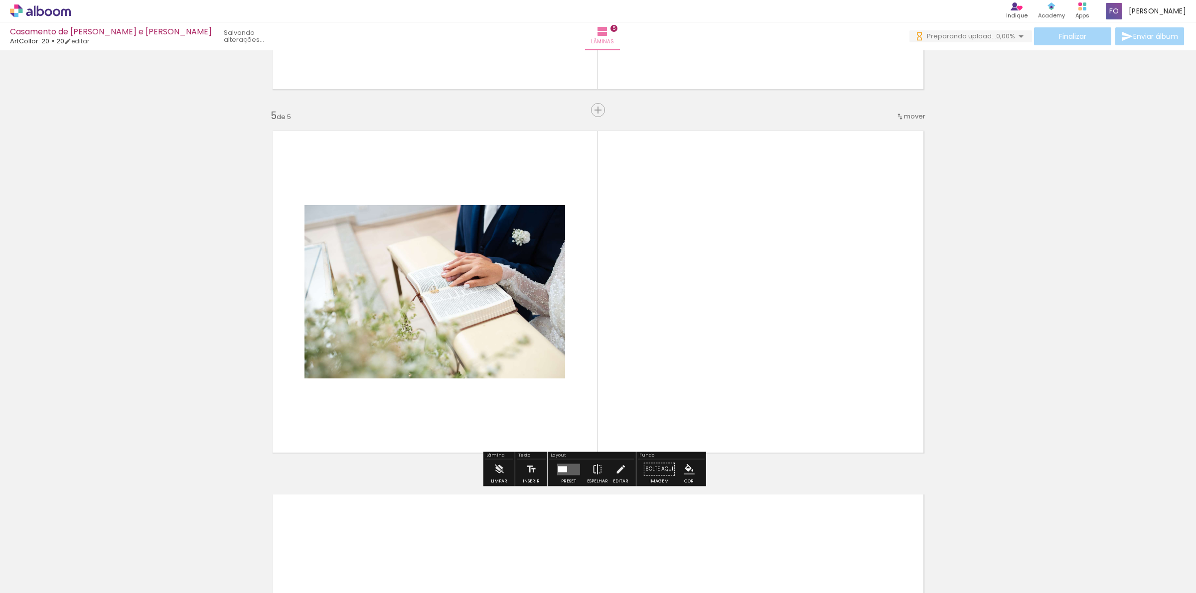
scroll to position [1413, 0]
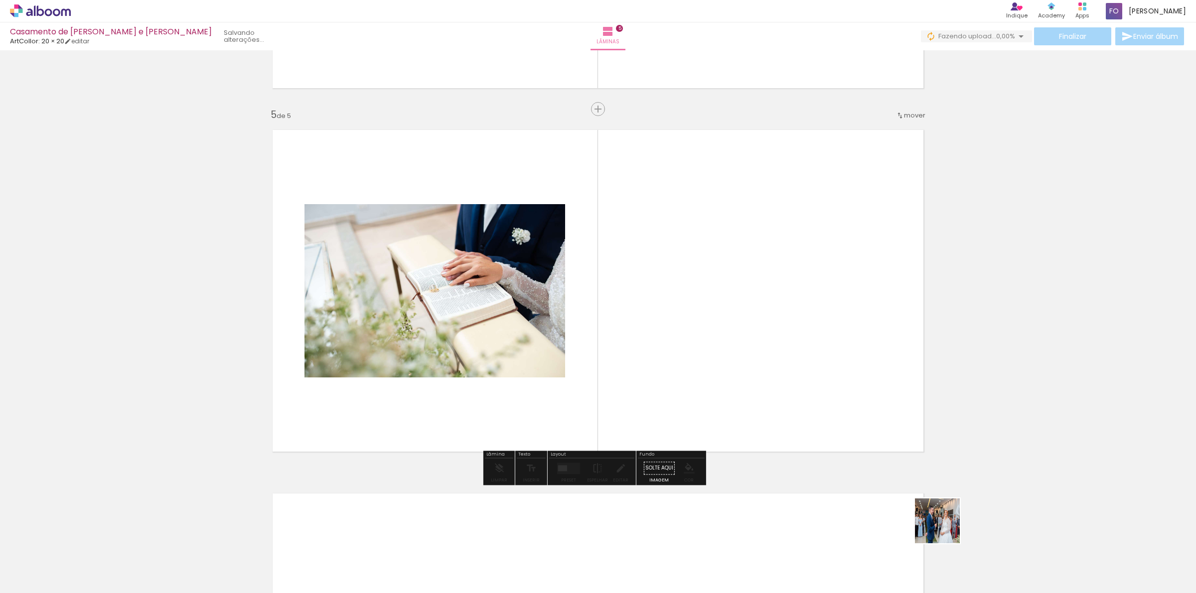
drag, startPoint x: 1003, startPoint y: 567, endPoint x: 910, endPoint y: 511, distance: 108.9
click at [720, 398] on quentale-workspace at bounding box center [598, 296] width 1196 height 593
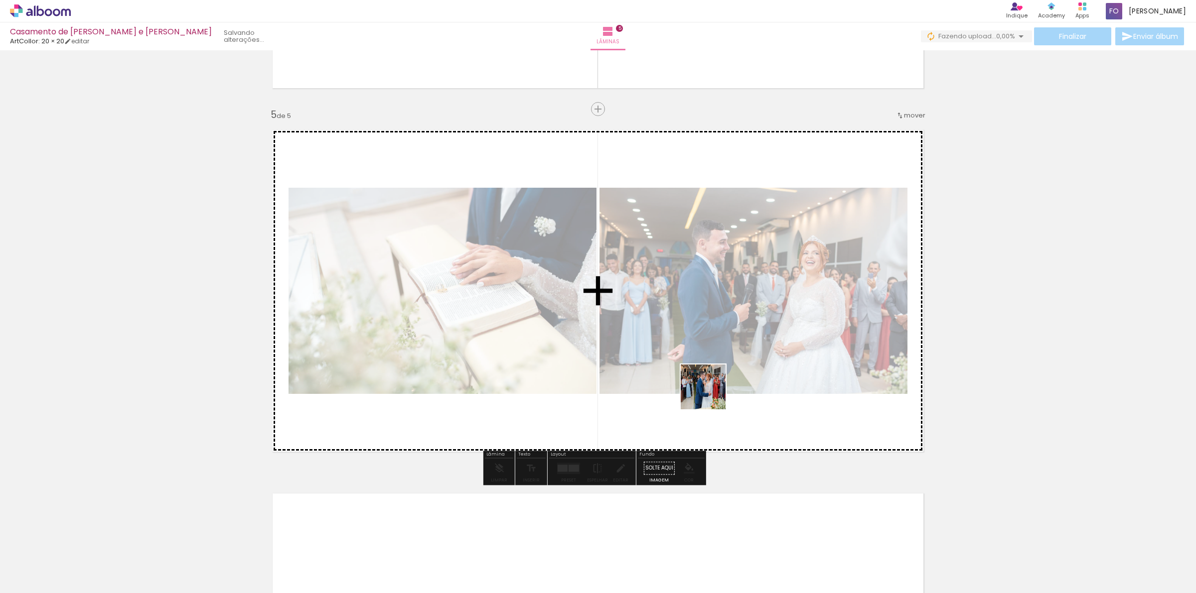
drag, startPoint x: 1052, startPoint y: 564, endPoint x: 949, endPoint y: 397, distance: 196.4
click at [694, 387] on quentale-workspace at bounding box center [598, 296] width 1196 height 593
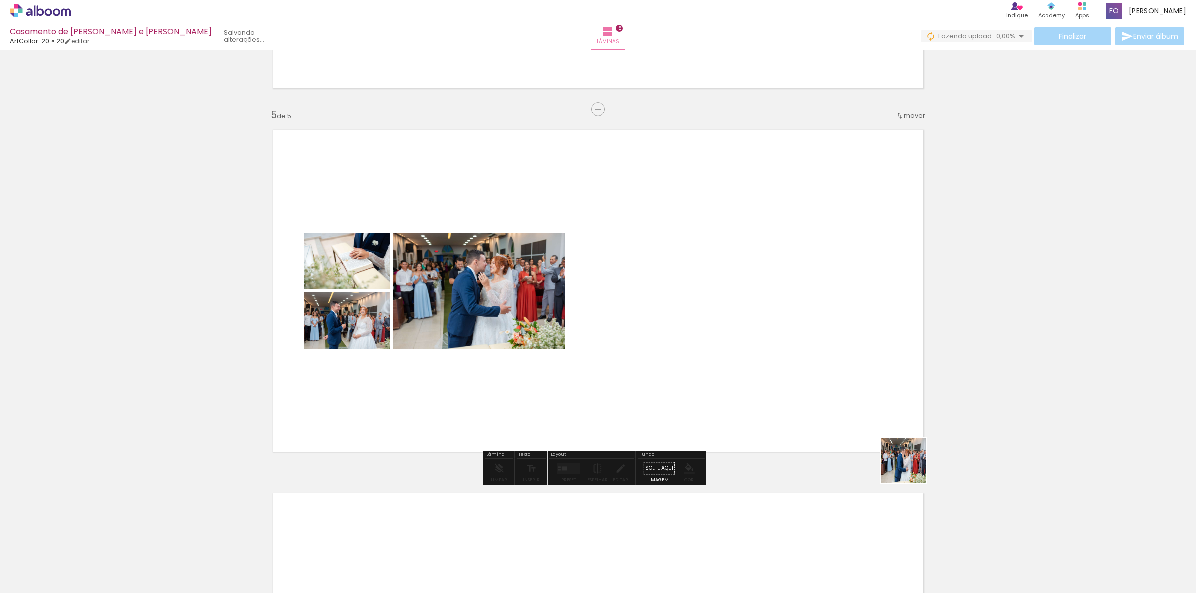
drag, startPoint x: 1047, startPoint y: 531, endPoint x: 970, endPoint y: 317, distance: 227.8
click at [709, 354] on quentale-workspace at bounding box center [598, 296] width 1196 height 593
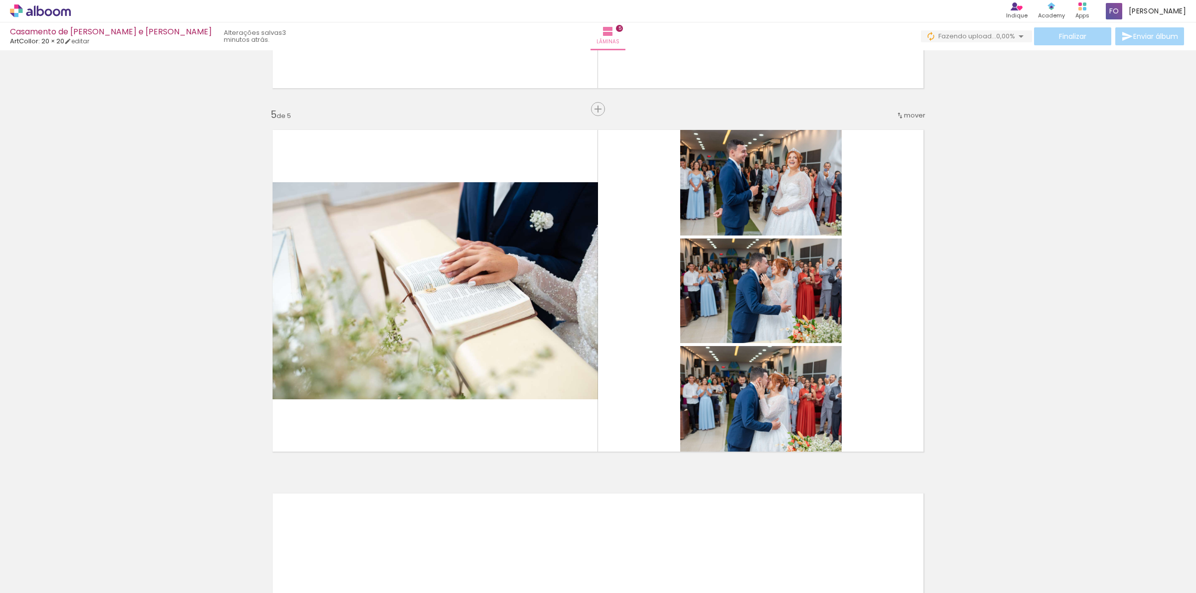
scroll to position [0, 489]
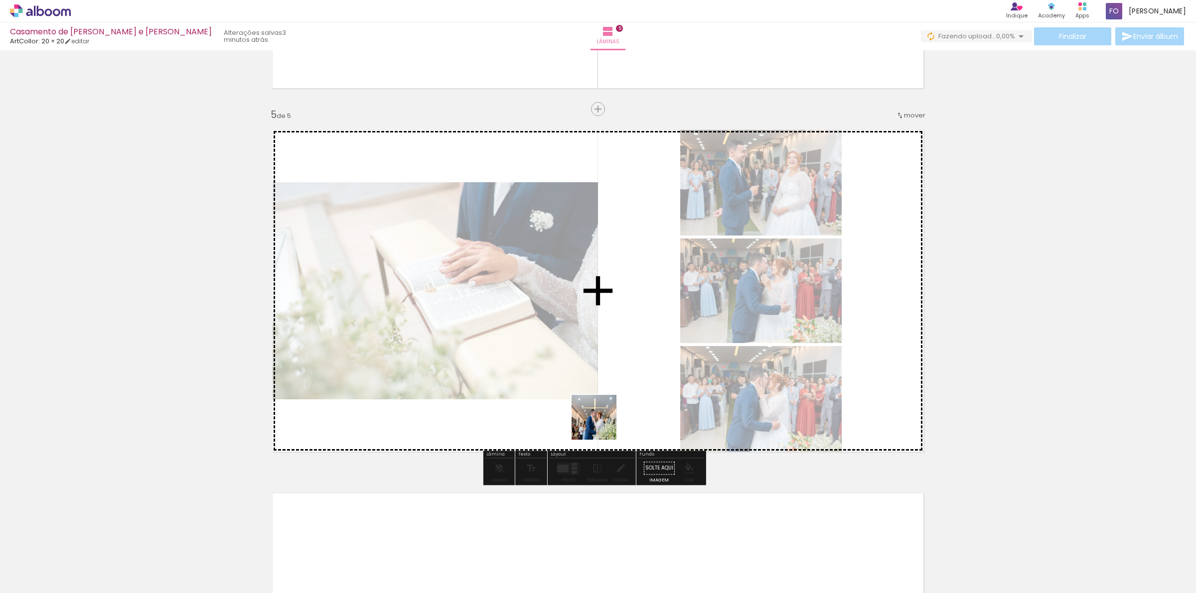
drag, startPoint x: 672, startPoint y: 568, endPoint x: 981, endPoint y: 360, distance: 372.6
click at [569, 374] on quentale-workspace at bounding box center [598, 296] width 1196 height 593
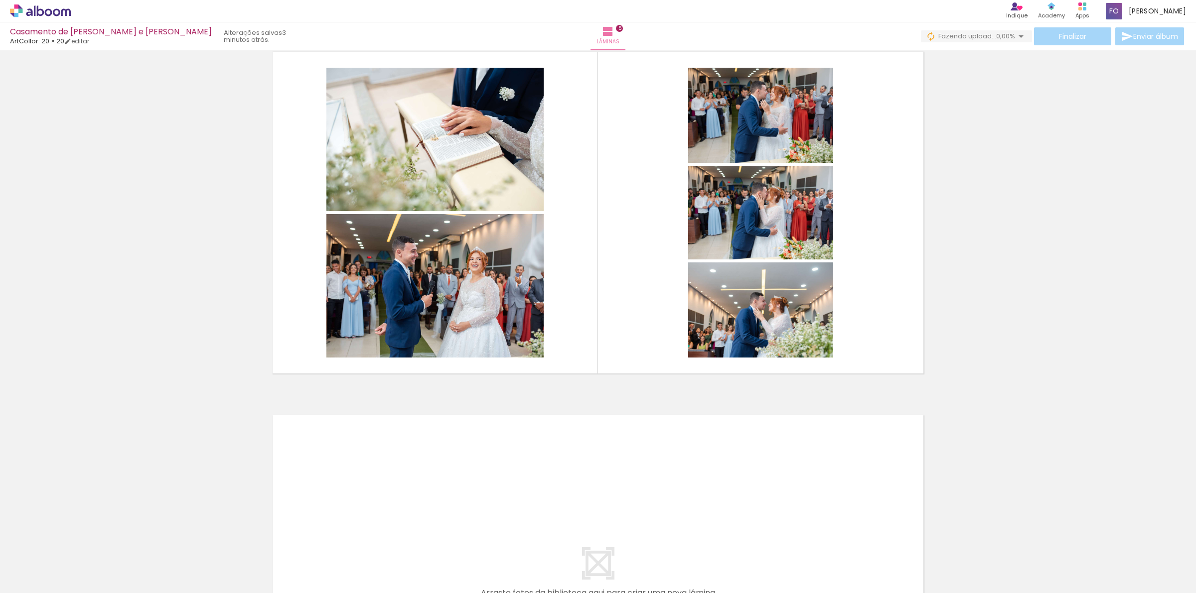
scroll to position [1413, 0]
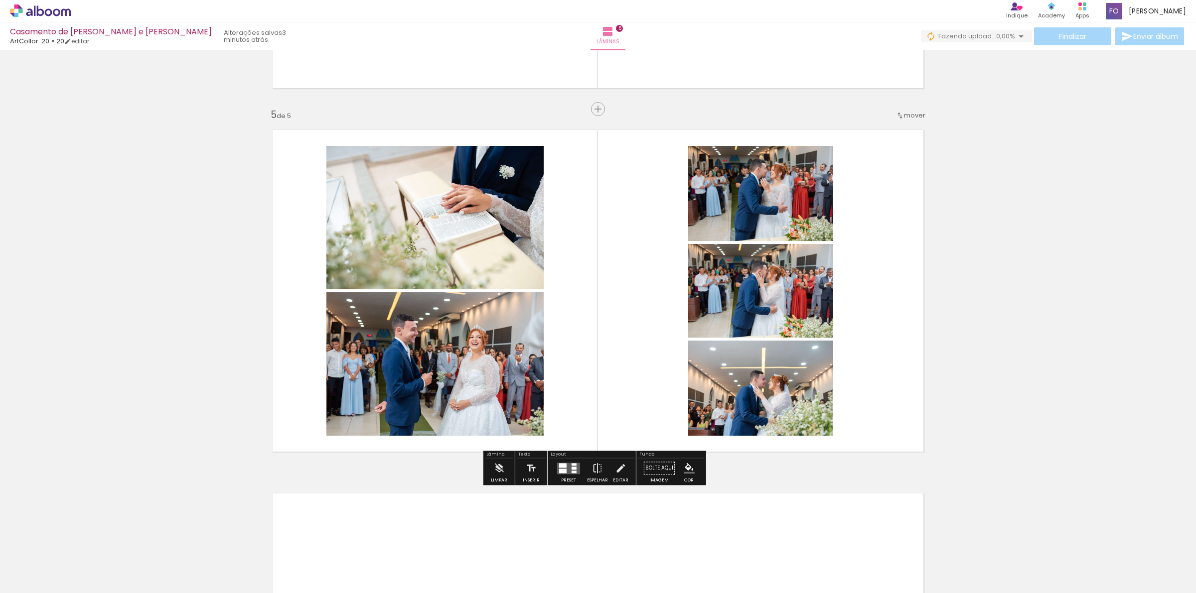
click at [567, 480] on div "Preset" at bounding box center [568, 480] width 15 height 4
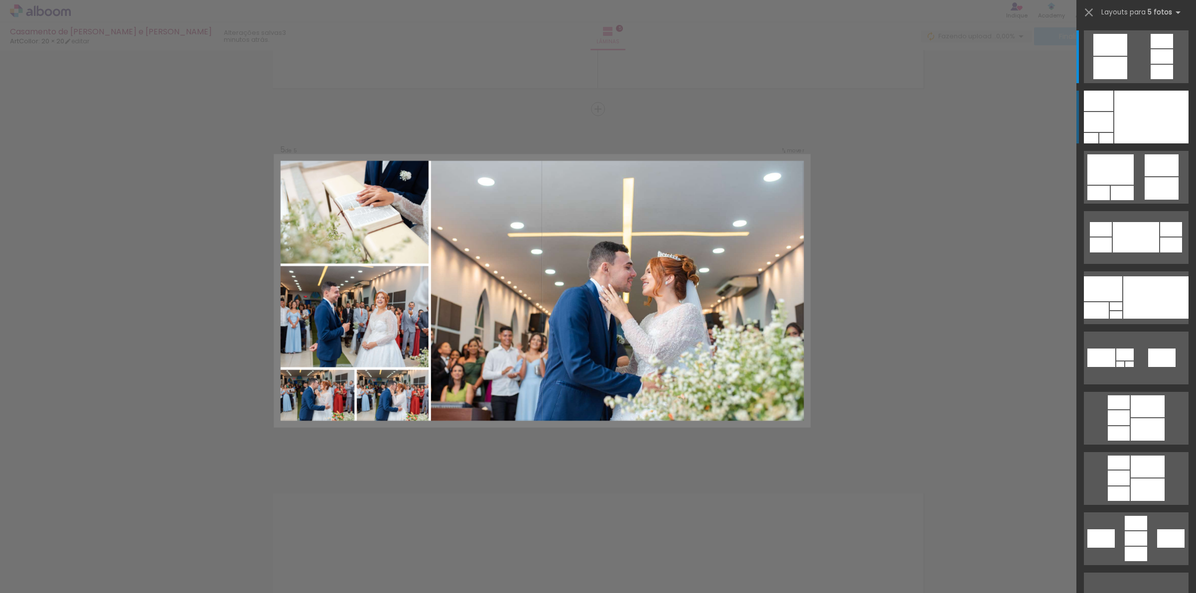
click at [1140, 130] on div at bounding box center [1151, 117] width 74 height 53
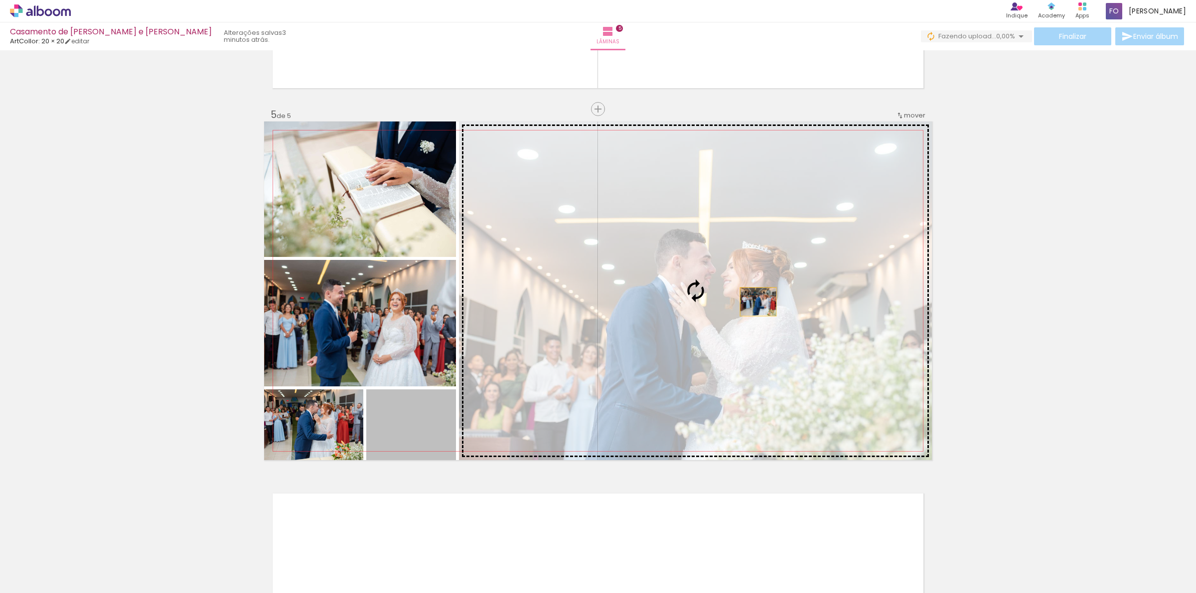
drag, startPoint x: 413, startPoint y: 434, endPoint x: 753, endPoint y: 302, distance: 365.7
click at [0, 0] on slot at bounding box center [0, 0] width 0 height 0
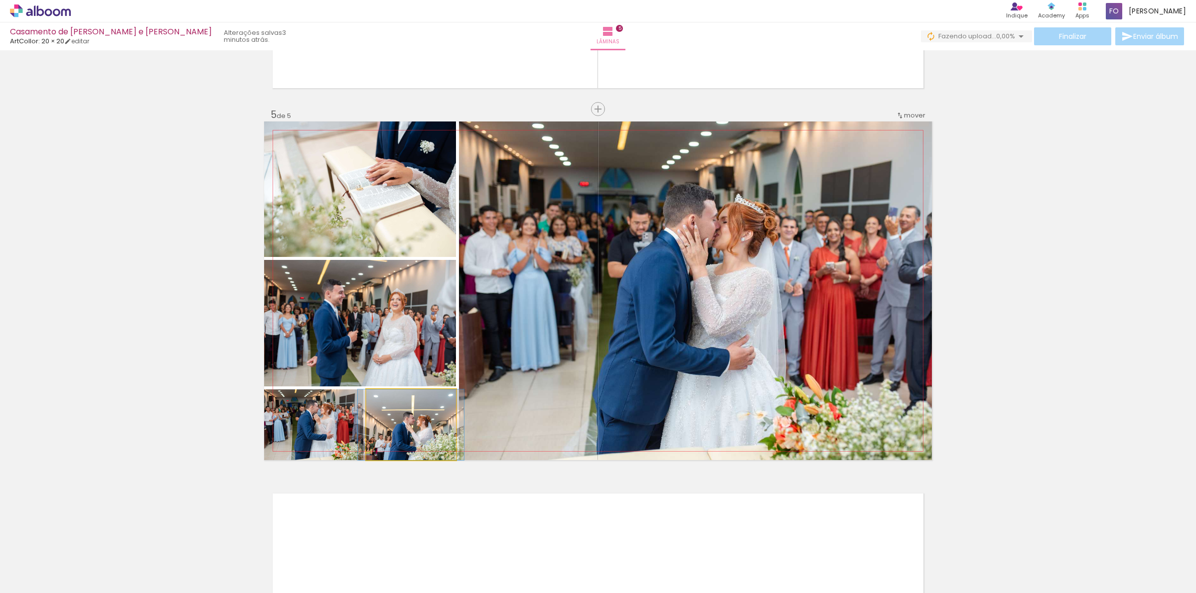
click at [404, 436] on quentale-photo at bounding box center [411, 425] width 90 height 71
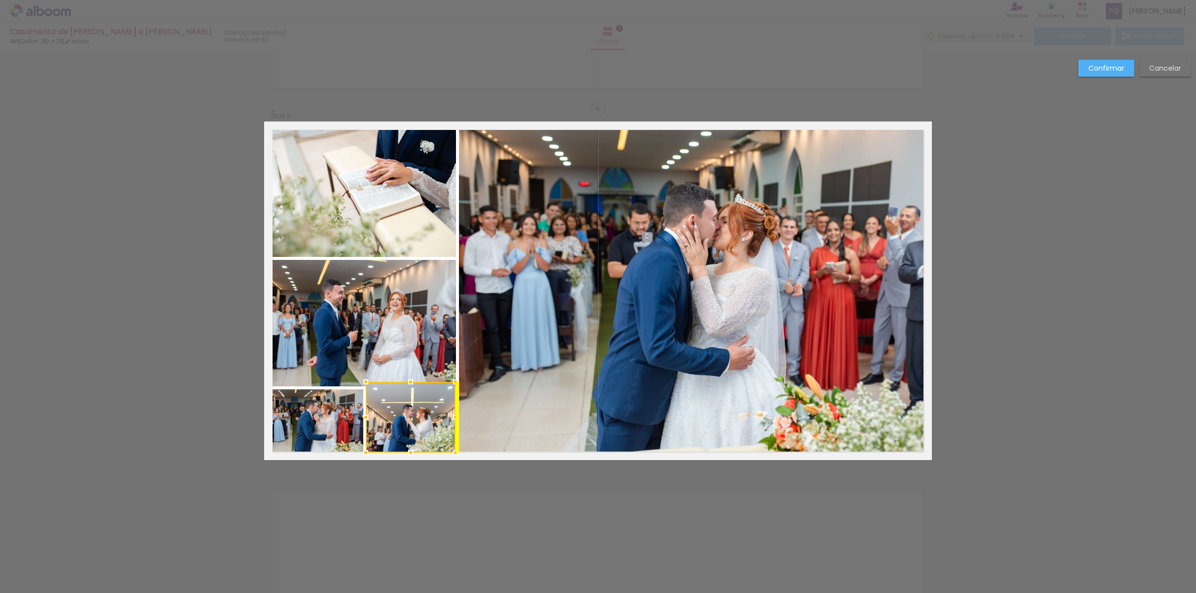
drag, startPoint x: 407, startPoint y: 434, endPoint x: 405, endPoint y: 427, distance: 7.6
click at [405, 427] on div at bounding box center [411, 417] width 90 height 71
click at [0, 0] on slot "Cancelar" at bounding box center [0, 0] width 0 height 0
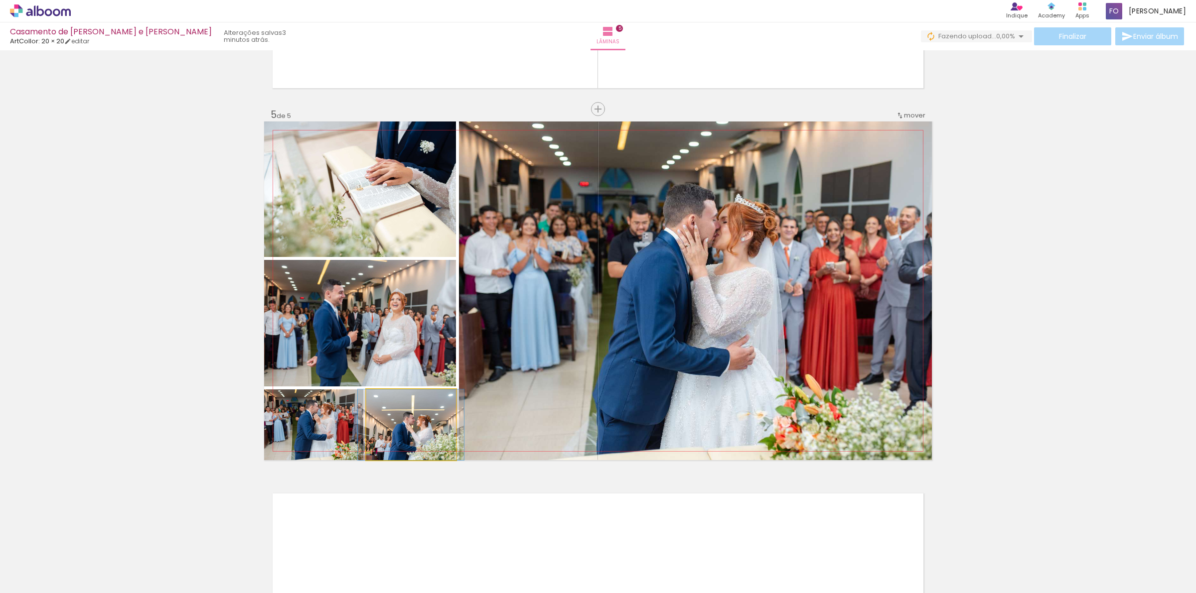
click at [417, 437] on quentale-photo at bounding box center [411, 425] width 90 height 71
drag, startPoint x: 417, startPoint y: 437, endPoint x: 414, endPoint y: 425, distance: 13.3
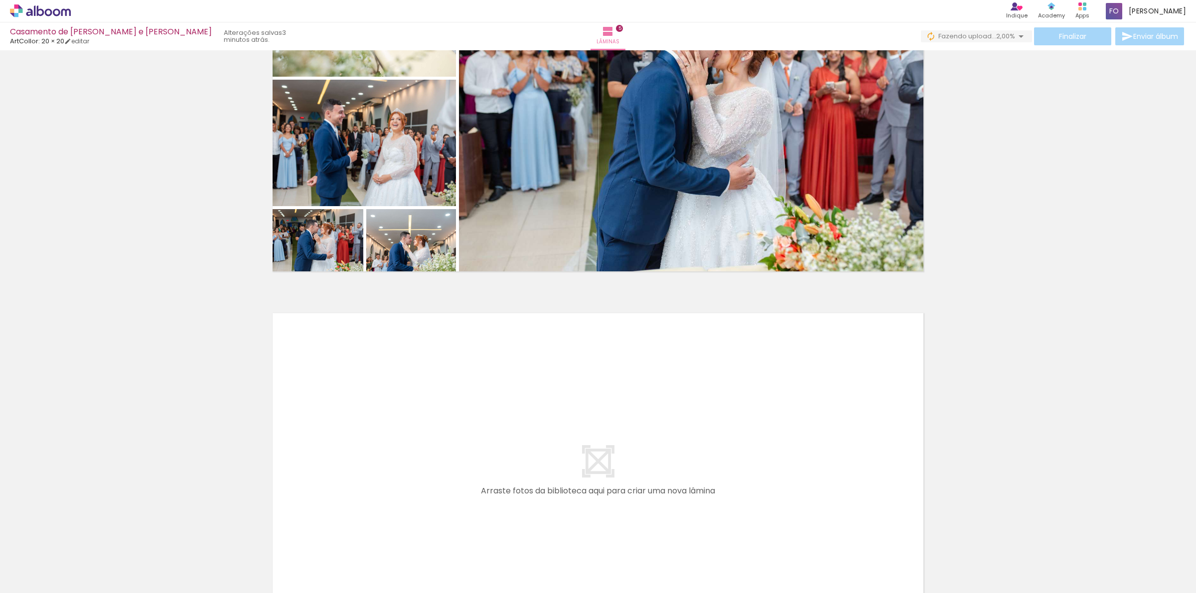
scroll to position [1678, 0]
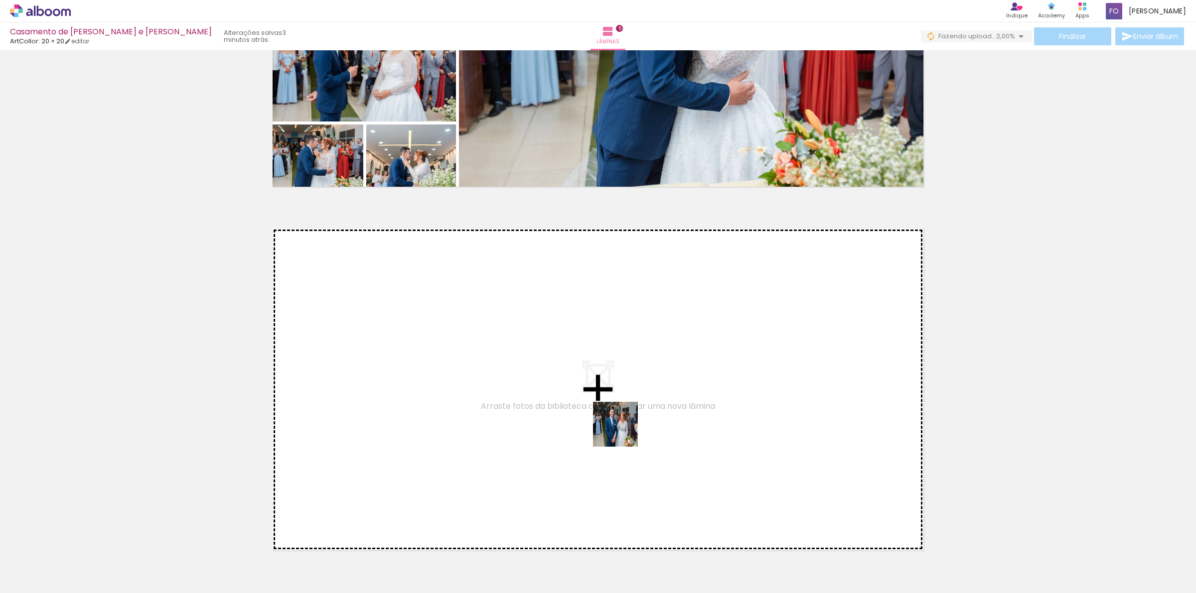
drag, startPoint x: 712, startPoint y: 533, endPoint x: 589, endPoint y: 399, distance: 181.6
click at [589, 399] on quentale-workspace at bounding box center [598, 296] width 1196 height 593
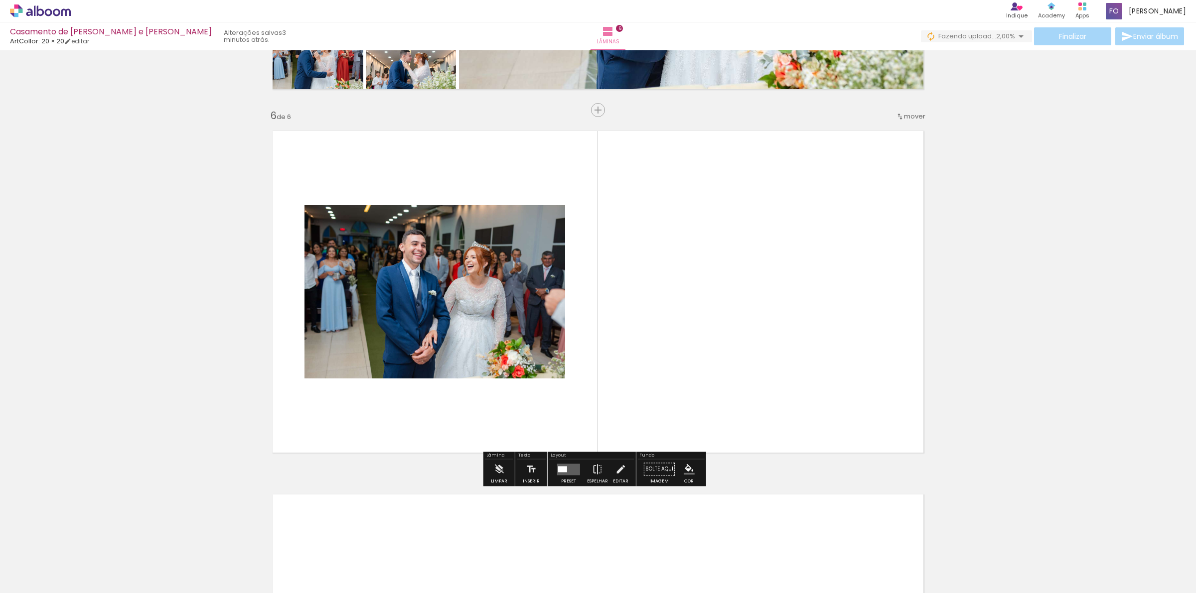
scroll to position [1776, 0]
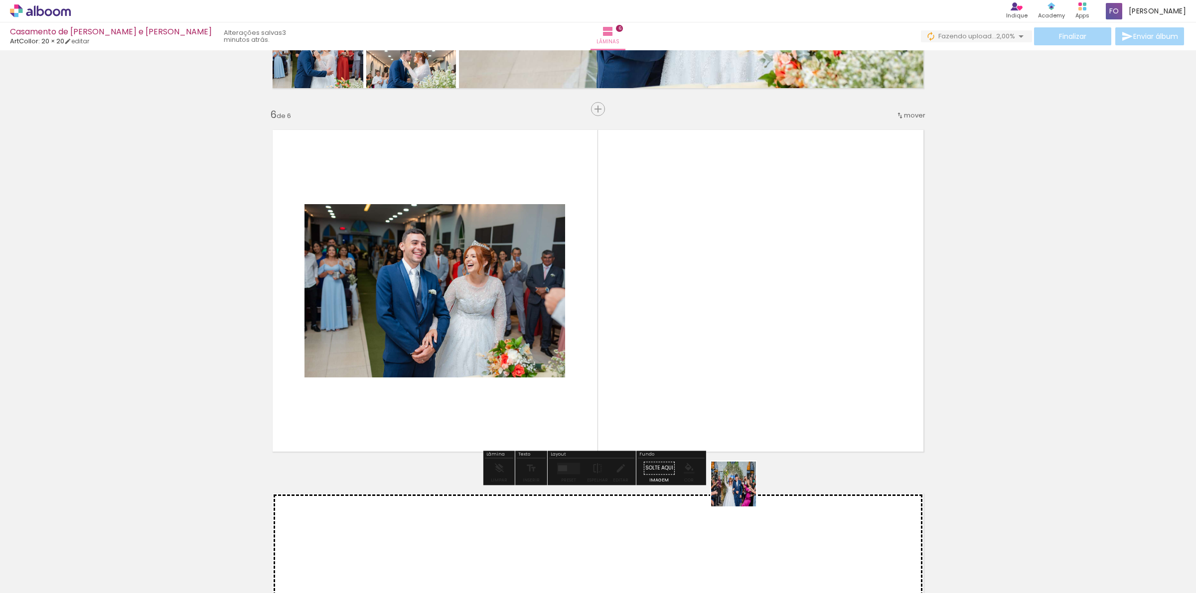
drag, startPoint x: 782, startPoint y: 566, endPoint x: 840, endPoint y: 410, distance: 166.3
click at [684, 379] on quentale-workspace at bounding box center [598, 296] width 1196 height 593
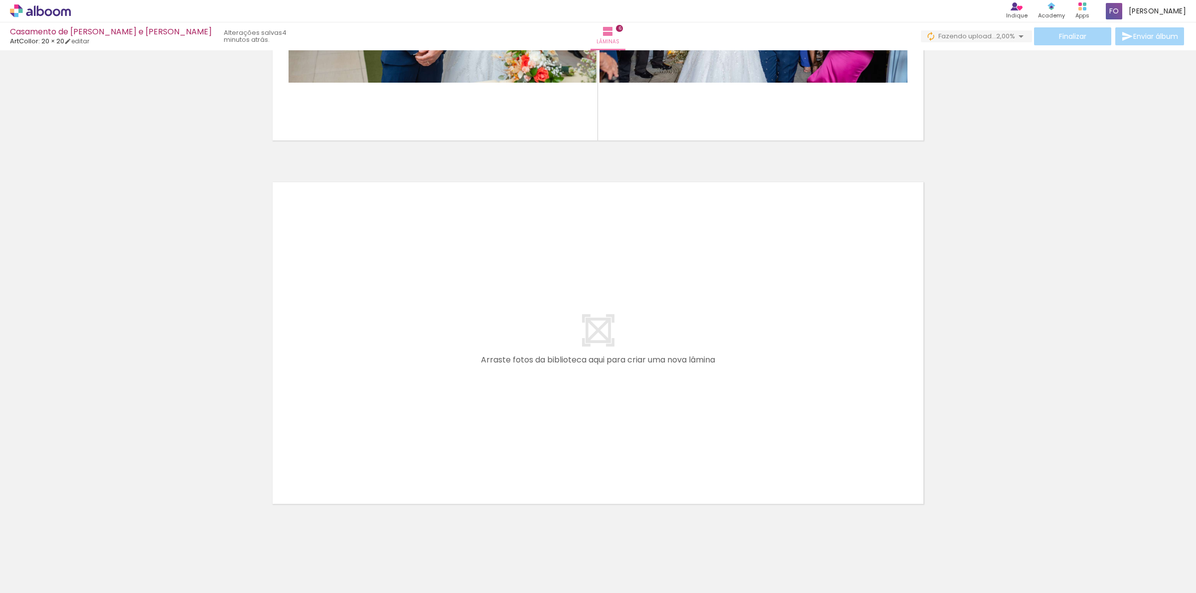
scroll to position [0, 920]
drag, startPoint x: 414, startPoint y: 568, endPoint x: 451, endPoint y: 530, distance: 53.9
click at [404, 382] on quentale-workspace at bounding box center [598, 296] width 1196 height 593
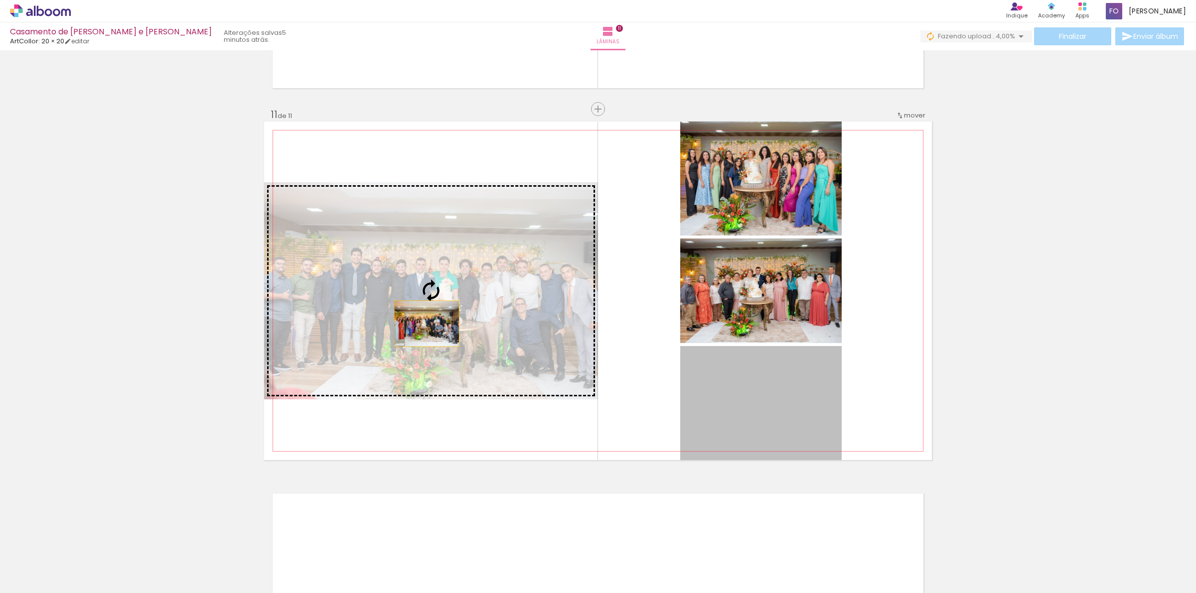
scroll to position [0, 1679]
drag, startPoint x: 775, startPoint y: 415, endPoint x: 422, endPoint y: 324, distance: 364.7
click at [0, 0] on slot at bounding box center [0, 0] width 0 height 0
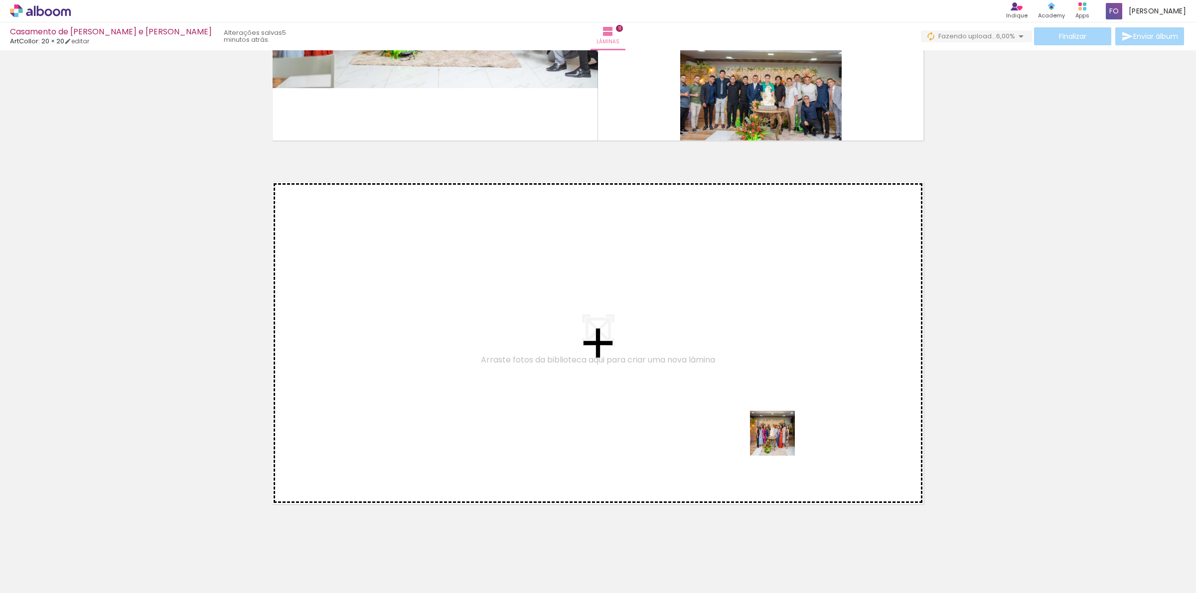
drag, startPoint x: 955, startPoint y: 517, endPoint x: 1057, endPoint y: 531, distance: 103.2
click at [589, 379] on quentale-workspace at bounding box center [598, 296] width 1196 height 593
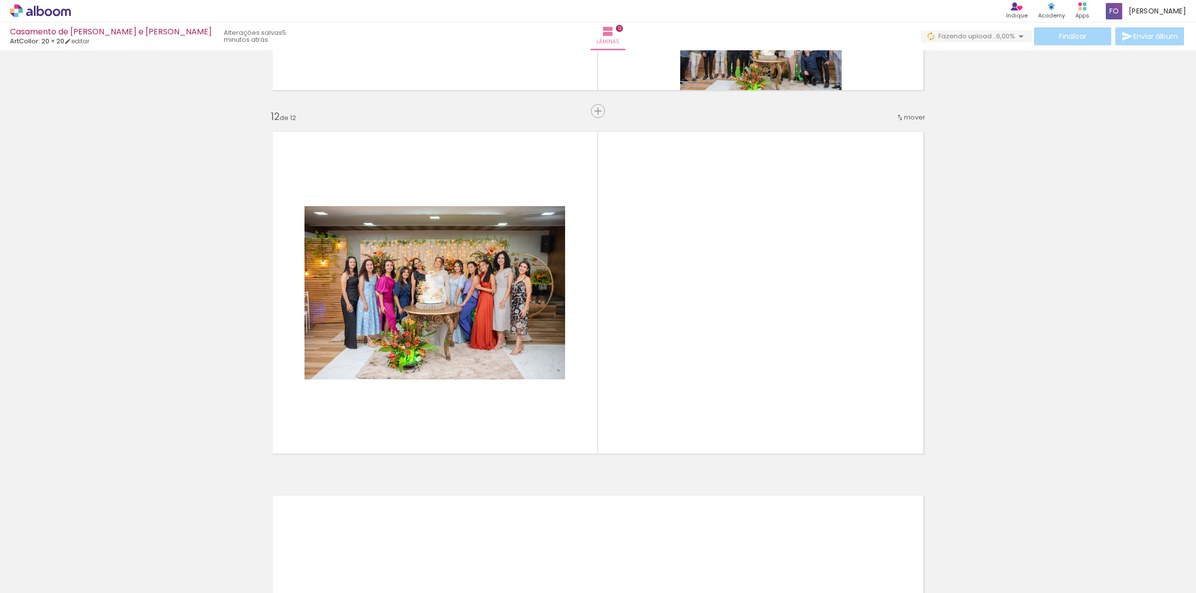
scroll to position [3959, 0]
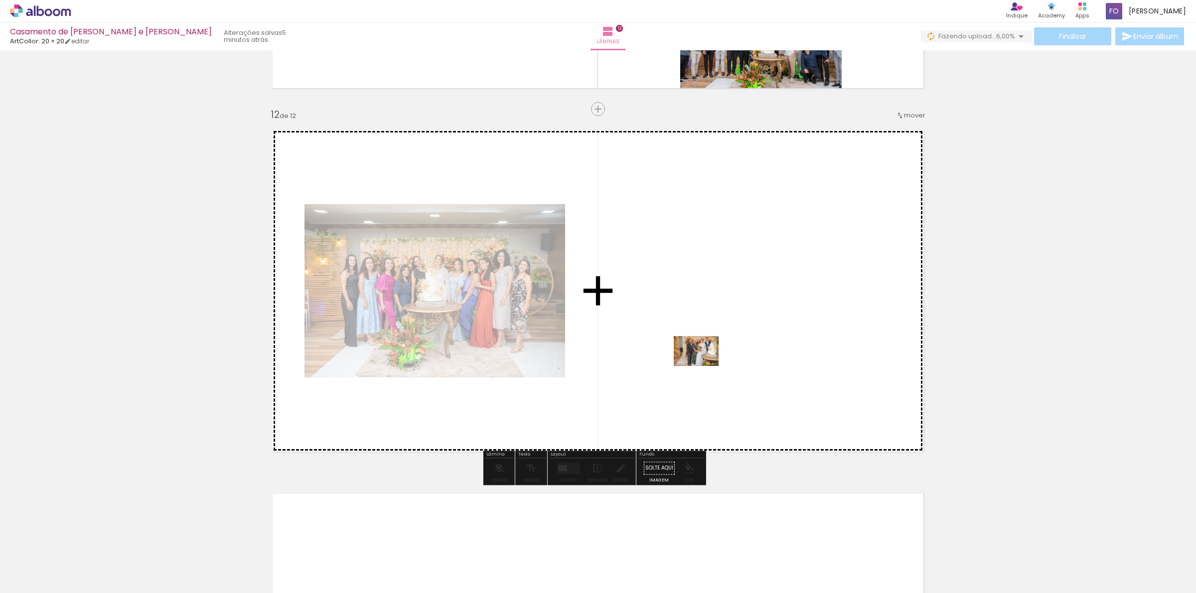
drag, startPoint x: 1099, startPoint y: 569, endPoint x: 704, endPoint y: 366, distance: 443.9
click at [704, 366] on quentale-workspace at bounding box center [598, 296] width 1196 height 593
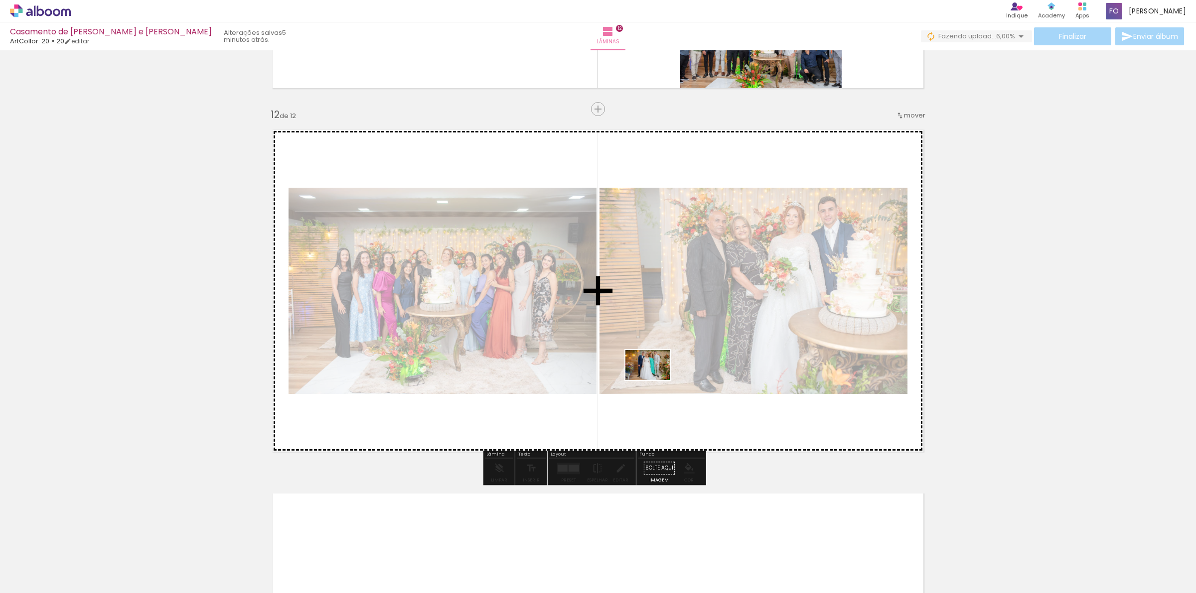
drag, startPoint x: 1162, startPoint y: 566, endPoint x: 905, endPoint y: 392, distance: 310.4
click at [652, 380] on quentale-workspace at bounding box center [598, 296] width 1196 height 593
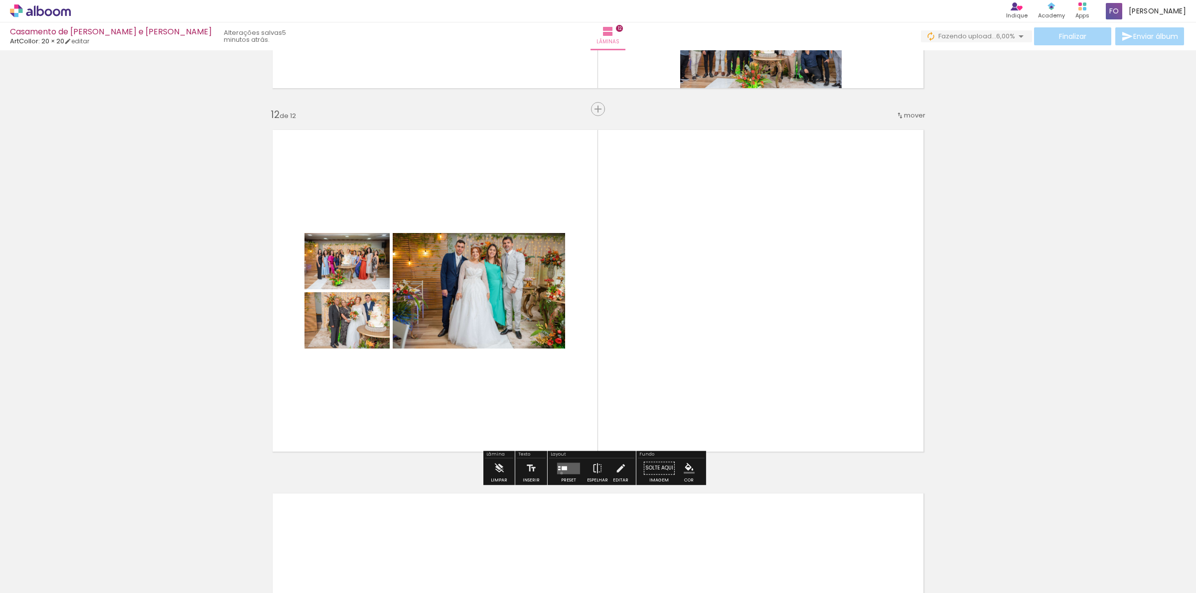
click at [559, 473] on quentale-layouter at bounding box center [568, 468] width 23 height 11
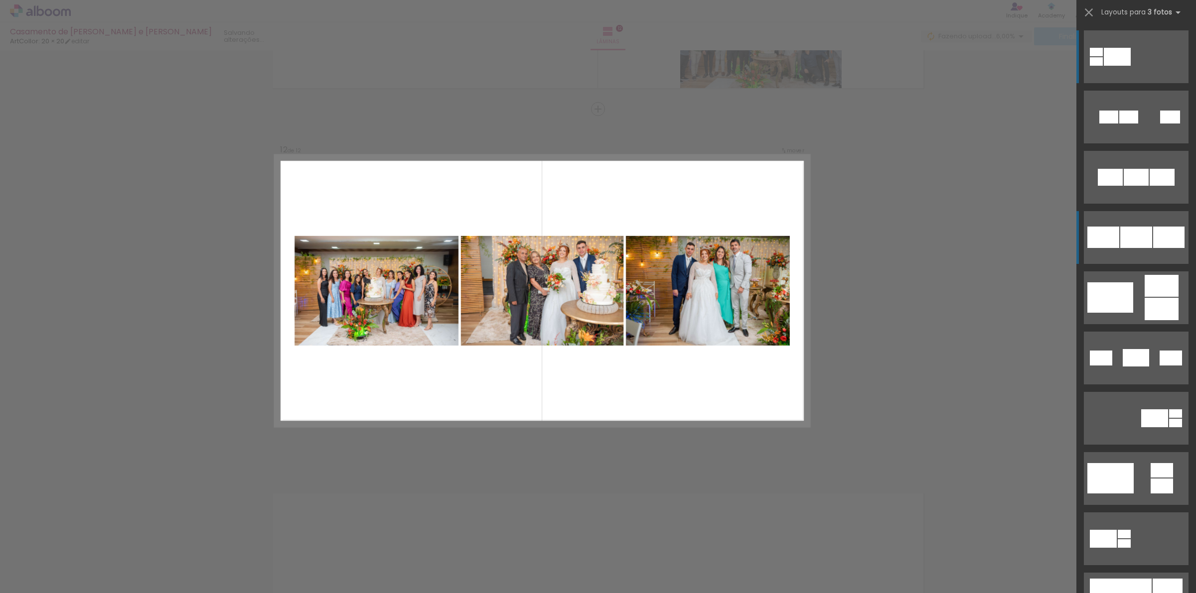
click at [1124, 186] on div at bounding box center [1136, 177] width 25 height 17
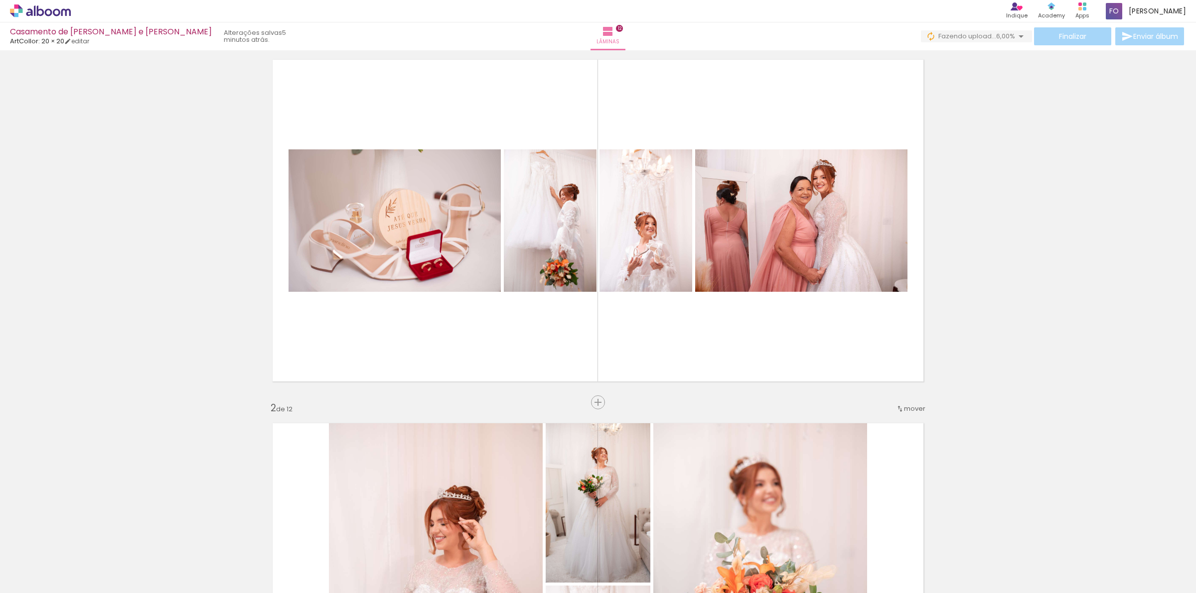
scroll to position [0, 0]
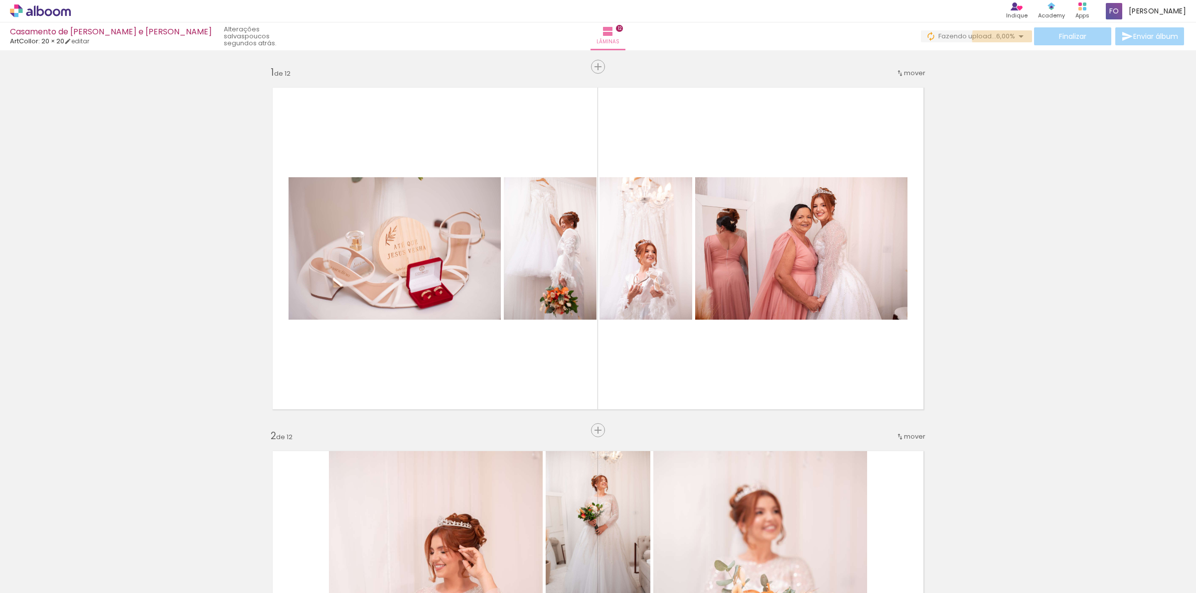
click at [999, 37] on span "6,00%" at bounding box center [1005, 35] width 19 height 9
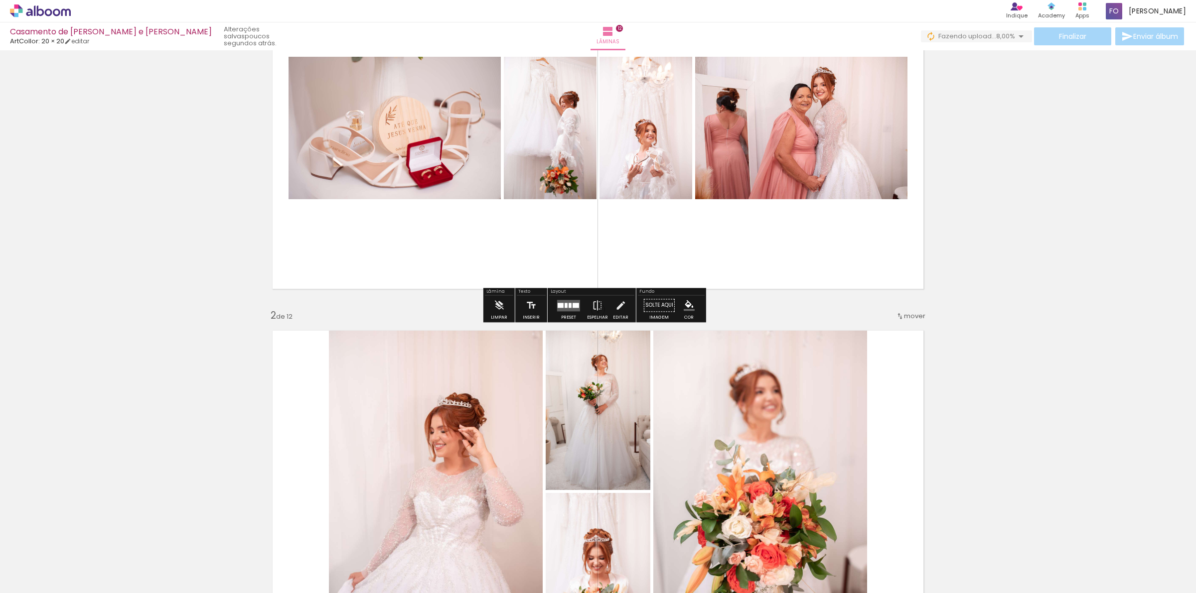
scroll to position [0, 0]
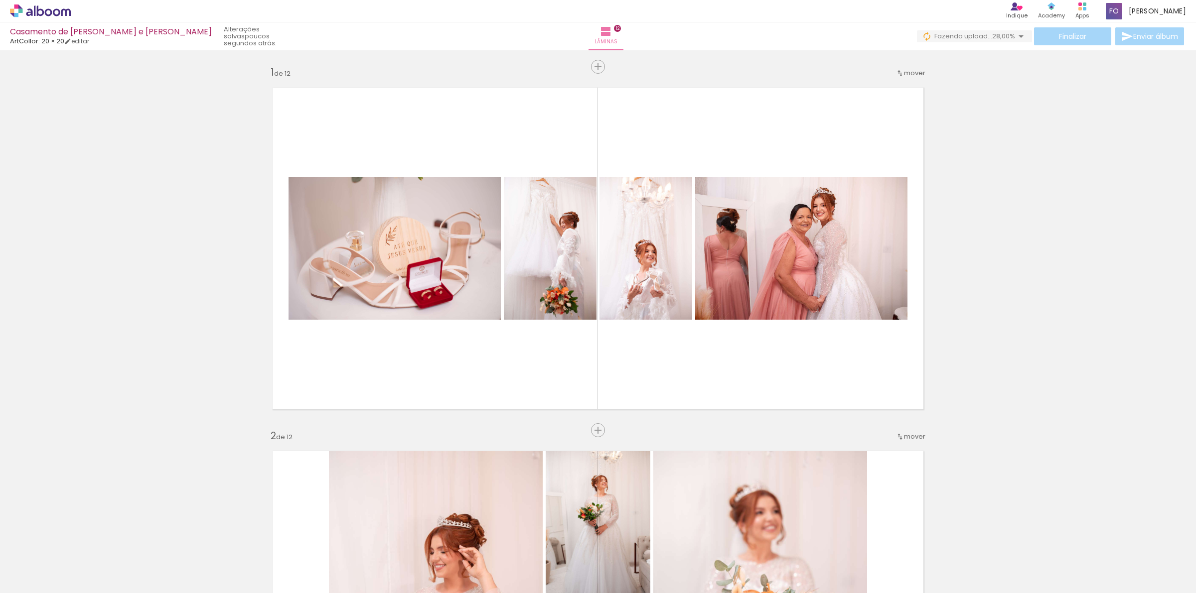
scroll to position [0, 1679]
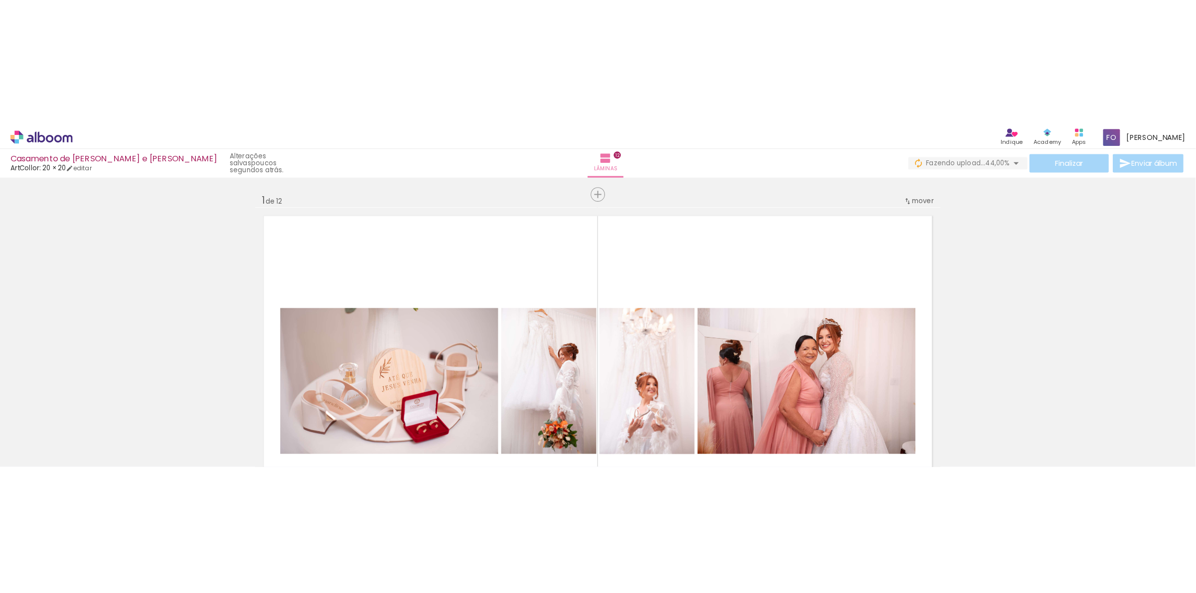
scroll to position [0, 1679]
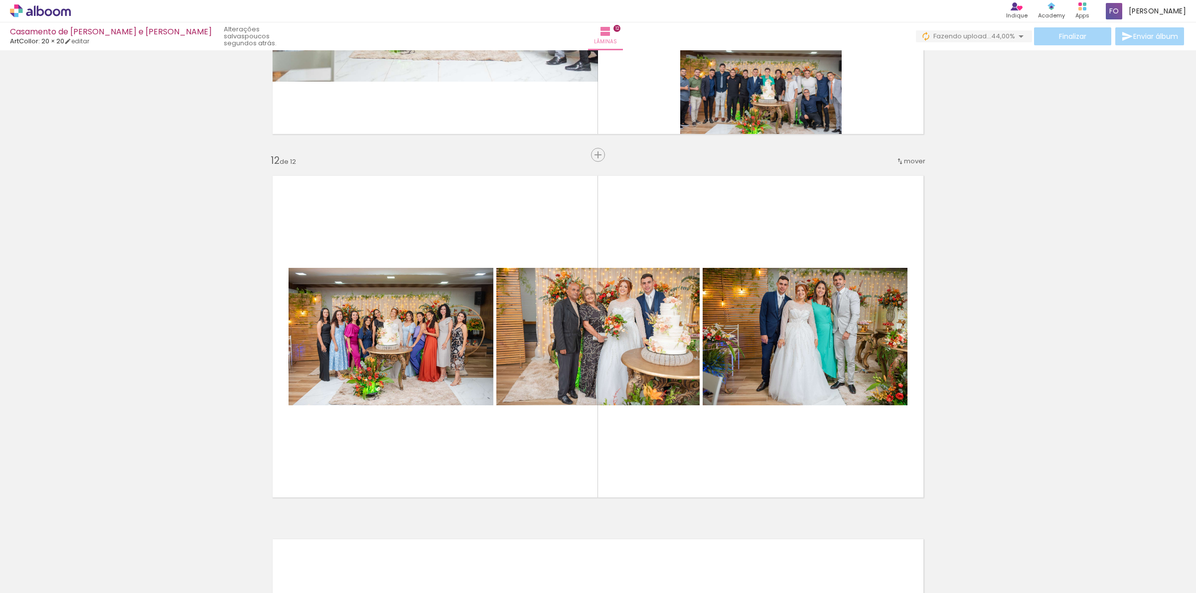
scroll to position [3912, 0]
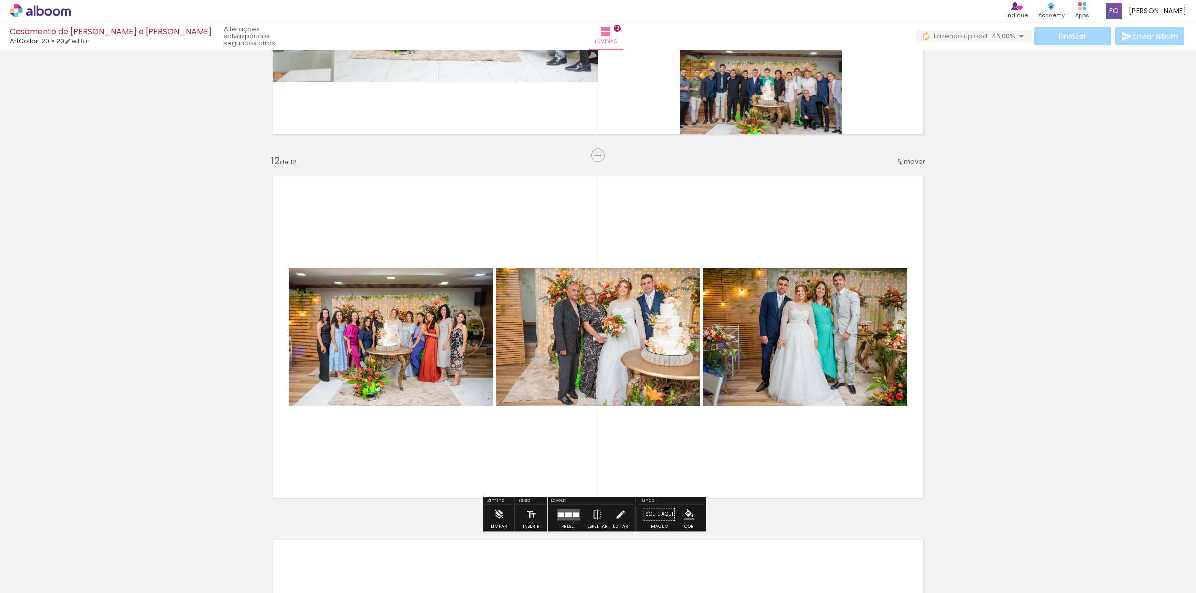
scroll to position [0, 1679]
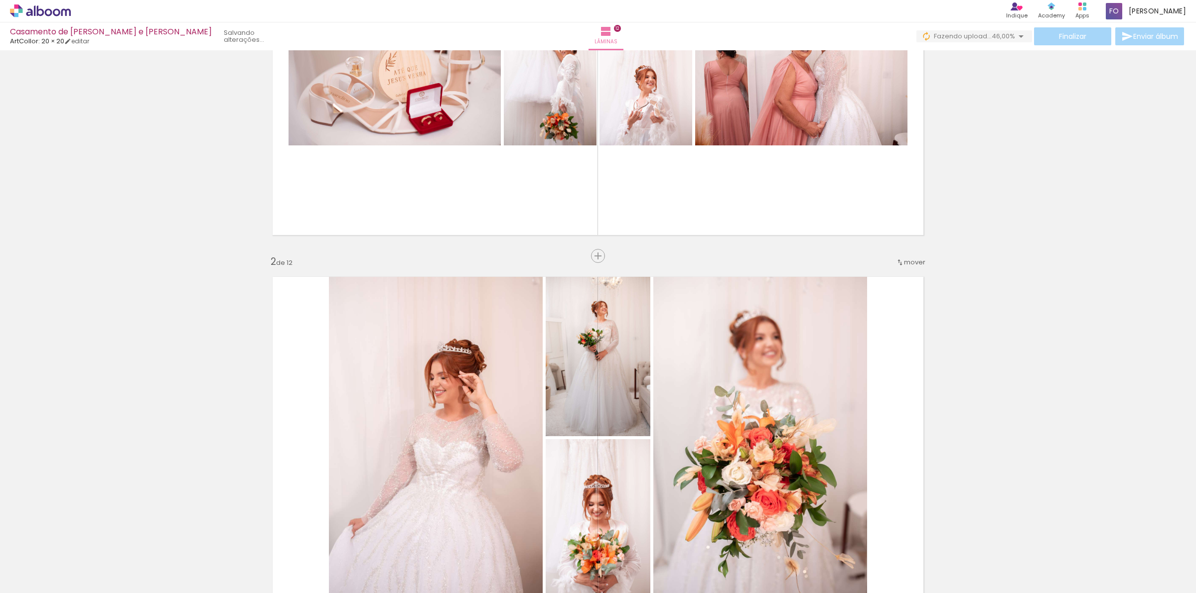
scroll to position [0, 0]
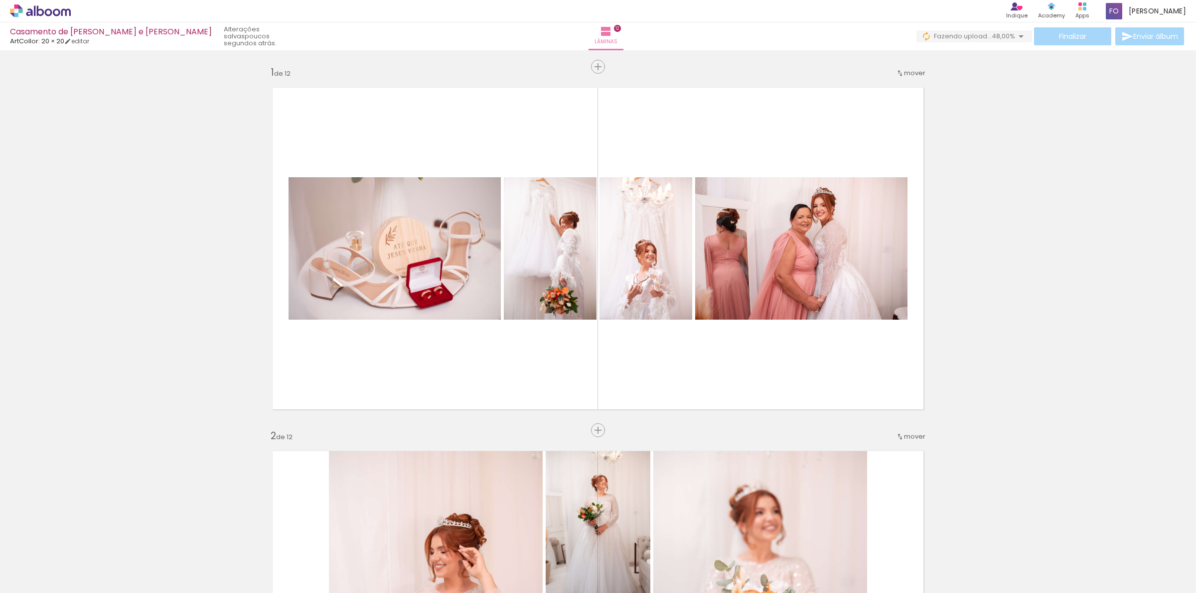
click at [1081, 36] on div "Finalizar Enviar álbum" at bounding box center [1051, 36] width 270 height 18
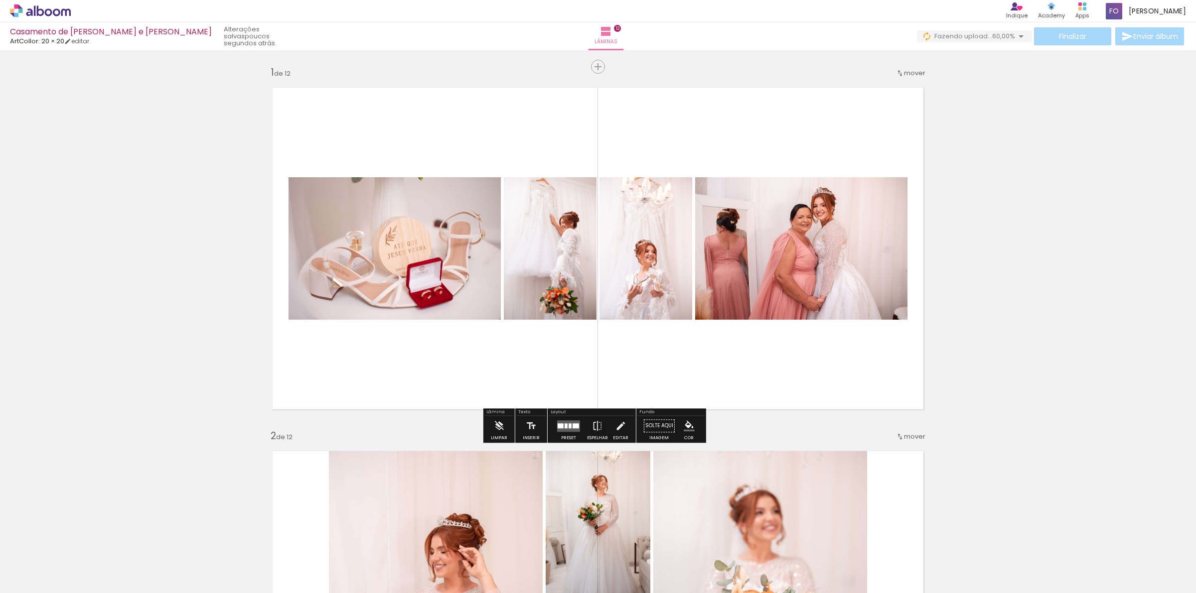
scroll to position [0, 1679]
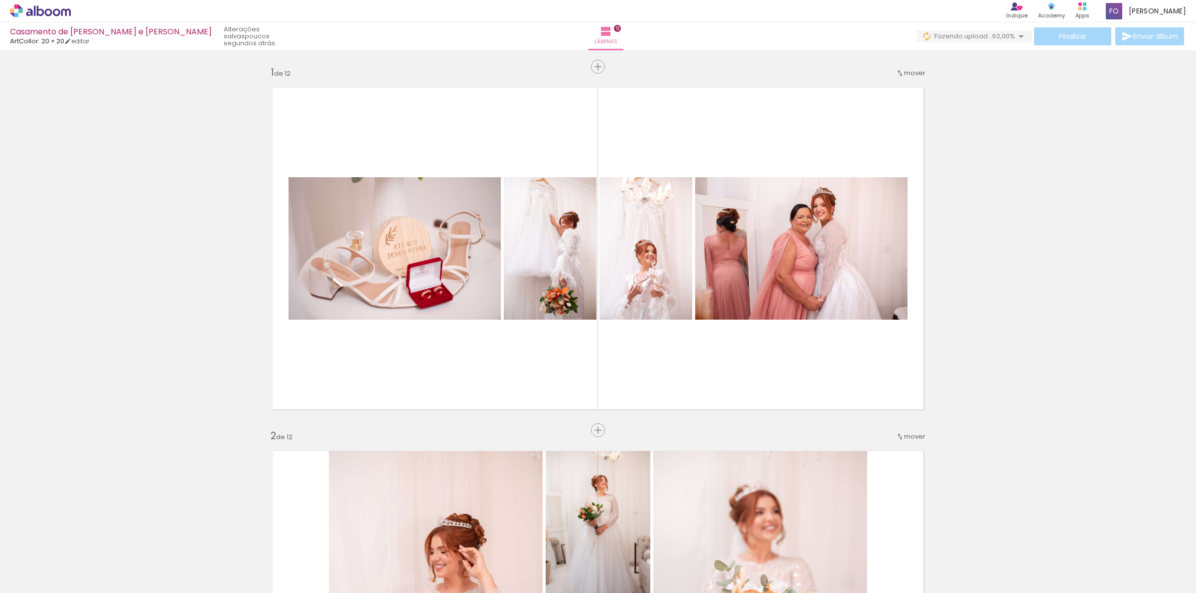
scroll to position [0, 1679]
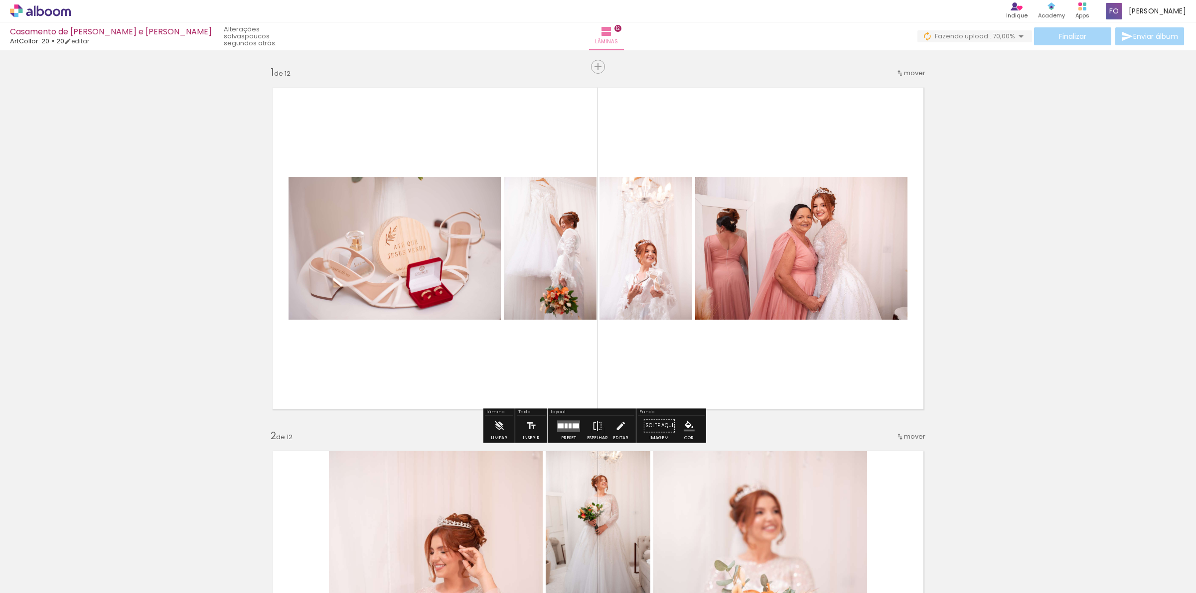
scroll to position [0, 1679]
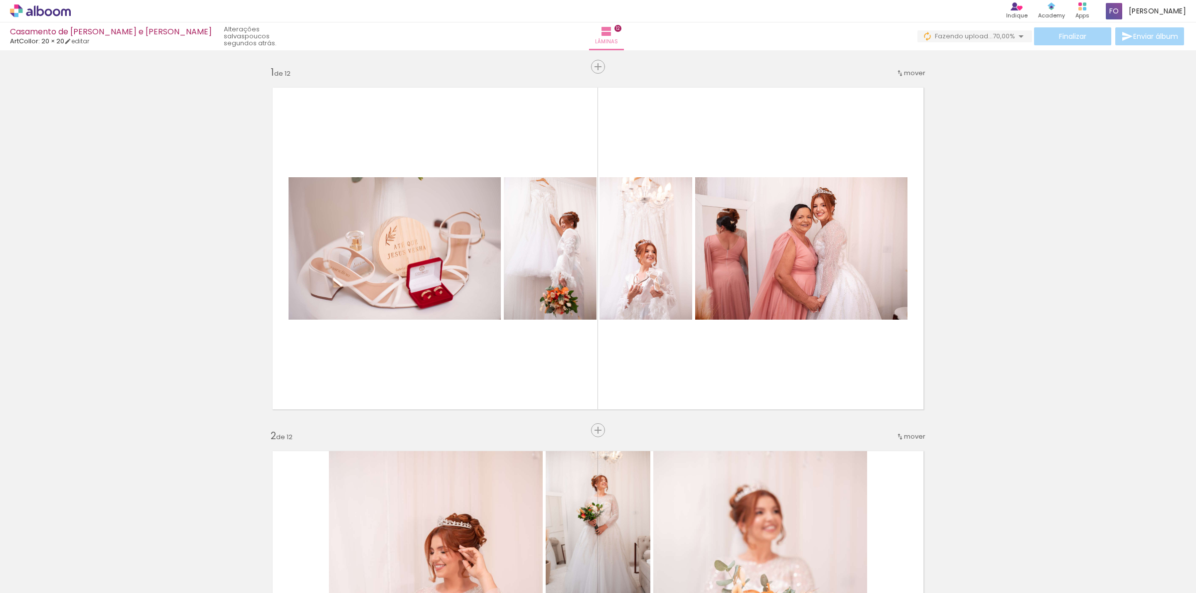
scroll to position [0, 1679]
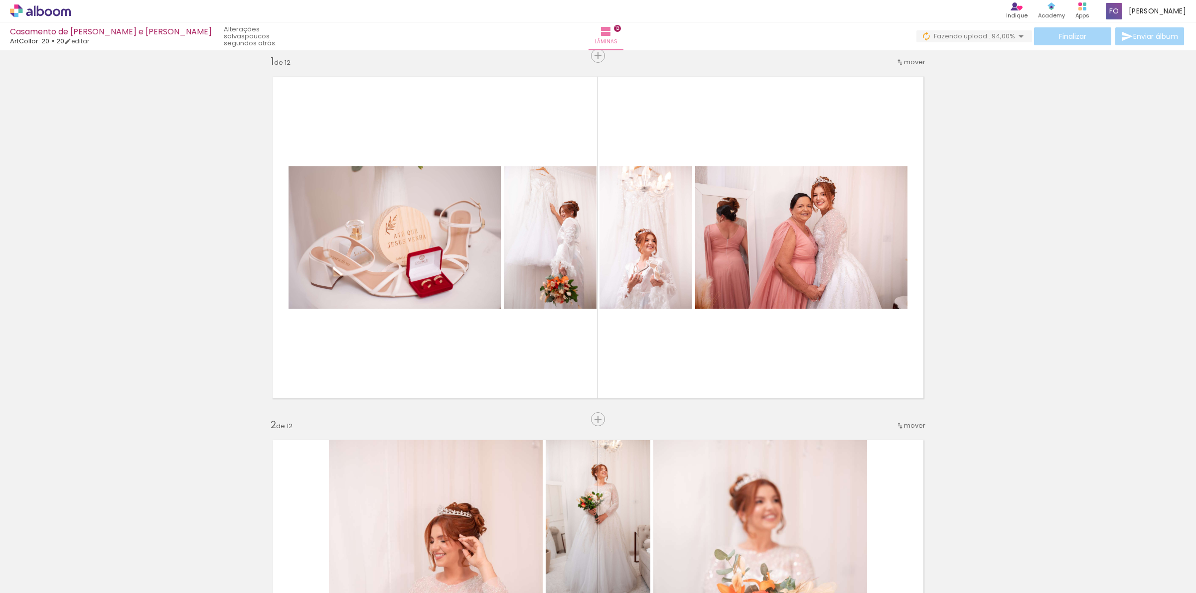
scroll to position [0, 0]
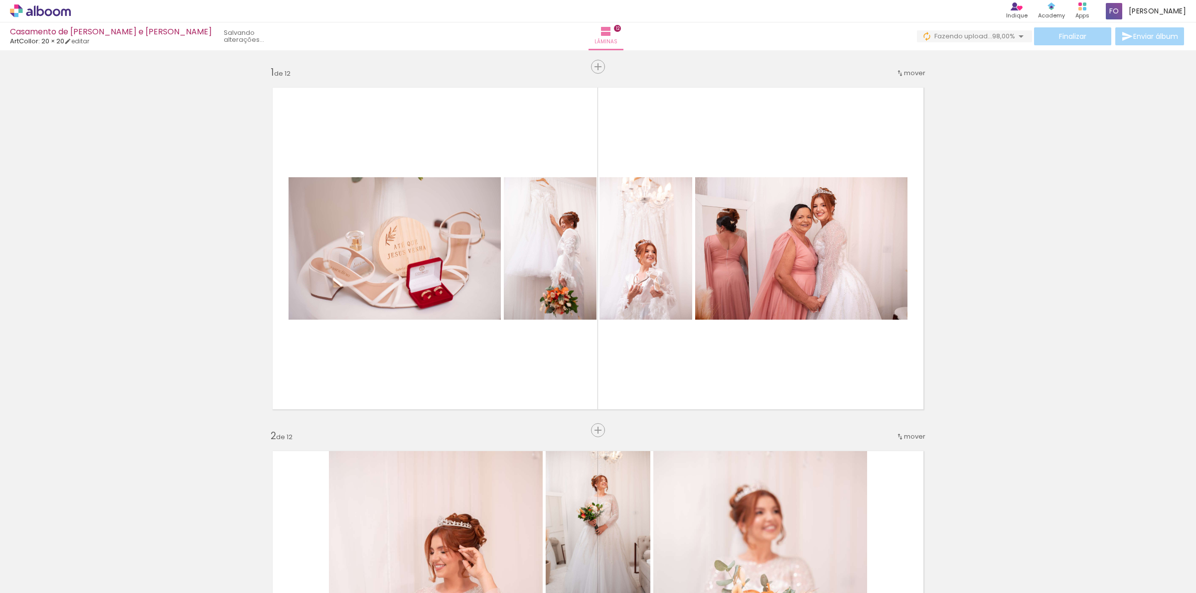
scroll to position [0, 1679]
click at [1073, 35] on span "Finalizar" at bounding box center [1072, 36] width 27 height 7
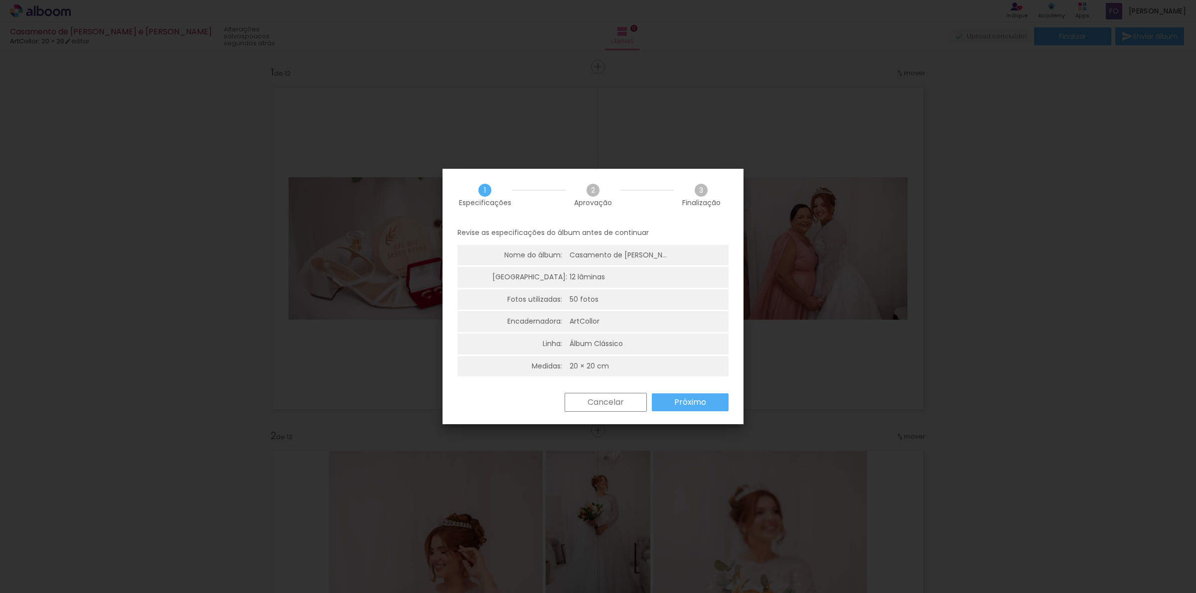
click at [709, 404] on paper-button "Próximo" at bounding box center [690, 403] width 77 height 18
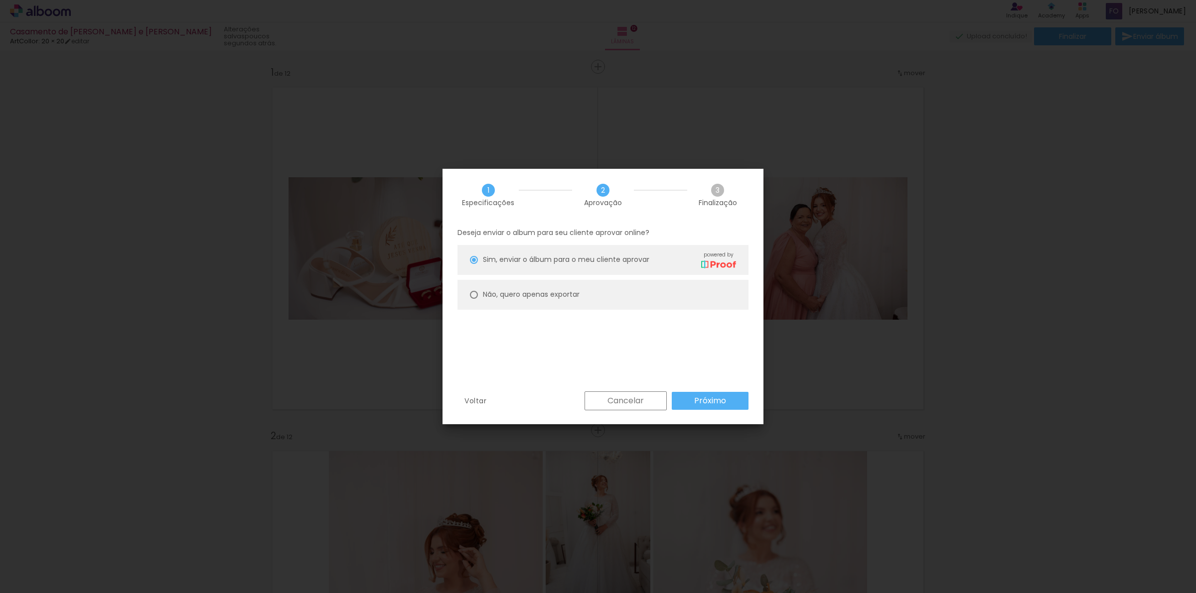
click at [0, 0] on slot "Não, quero apenas exportar" at bounding box center [0, 0] width 0 height 0
type paper-radio-button "on"
click at [716, 394] on paper-button "Próximo" at bounding box center [710, 401] width 77 height 18
type input "Alta, 300 DPI"
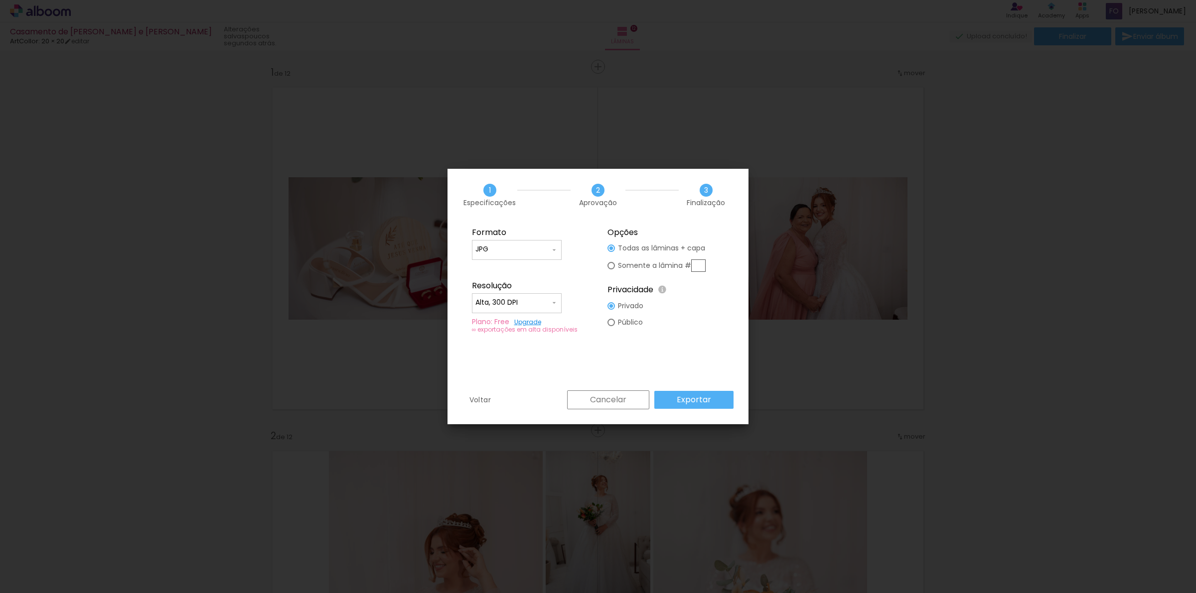
click at [0, 0] on slot "Público" at bounding box center [0, 0] width 0 height 0
type paper-radio-button "on"
click at [0, 0] on slot "Privado" at bounding box center [0, 0] width 0 height 0
type paper-radio-button "on"
click at [716, 408] on paper-button "Exportar" at bounding box center [693, 400] width 79 height 18
